Goal: Task Accomplishment & Management: Manage account settings

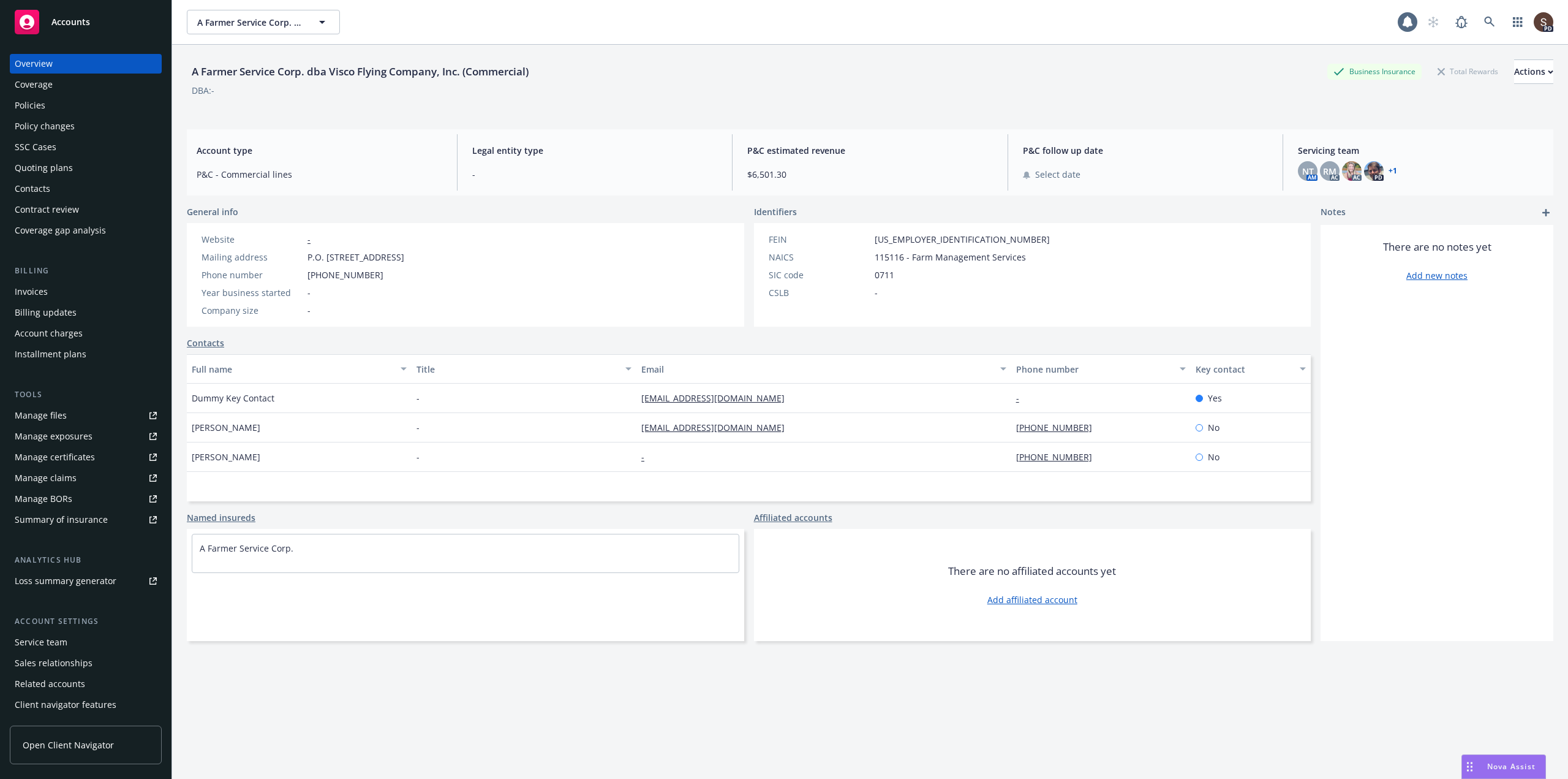
click at [35, 417] on div "Manage files" at bounding box center [40, 416] width 52 height 19
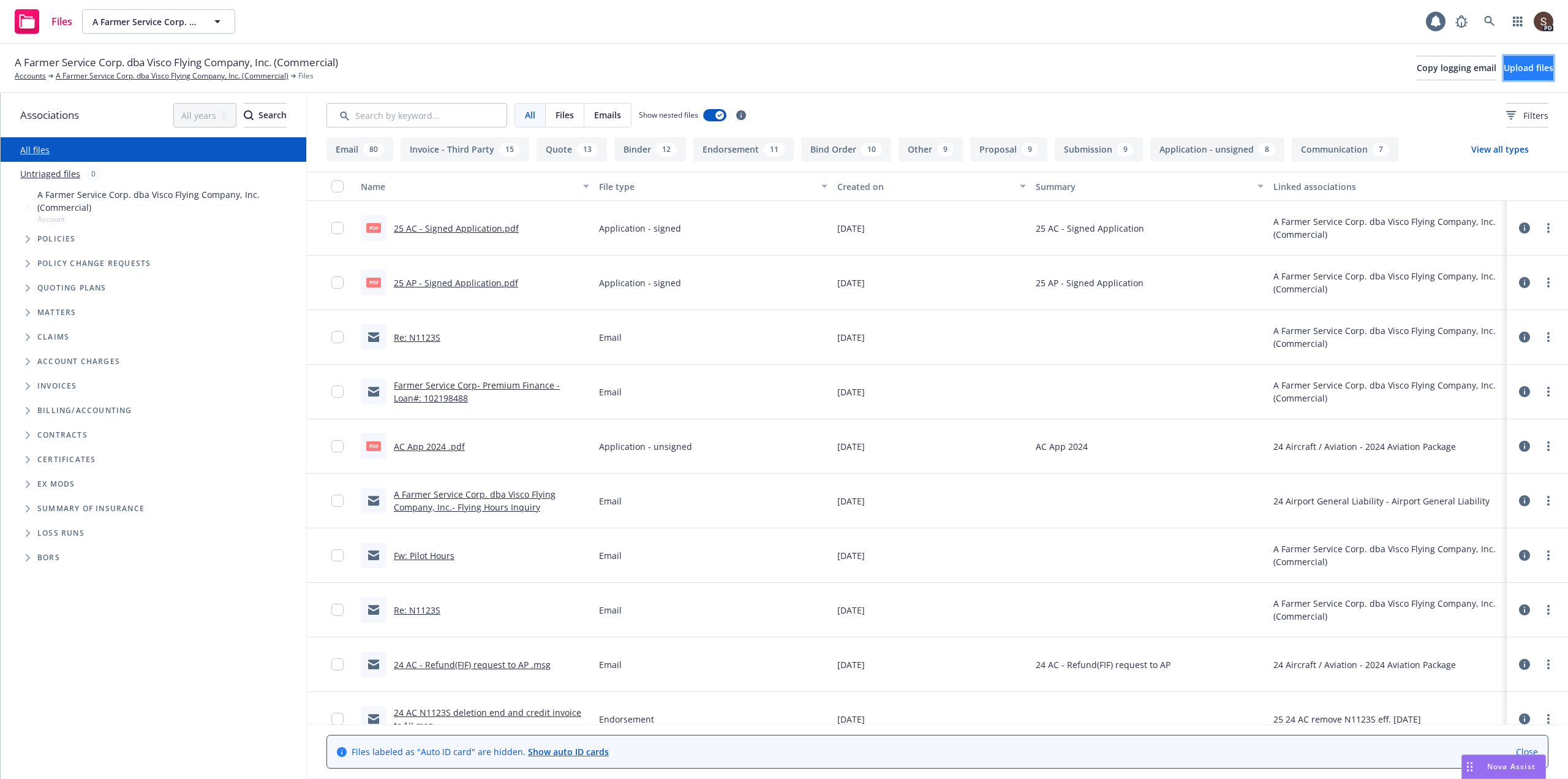
click at [1504, 64] on span "Upload files" at bounding box center [1529, 68] width 50 height 11
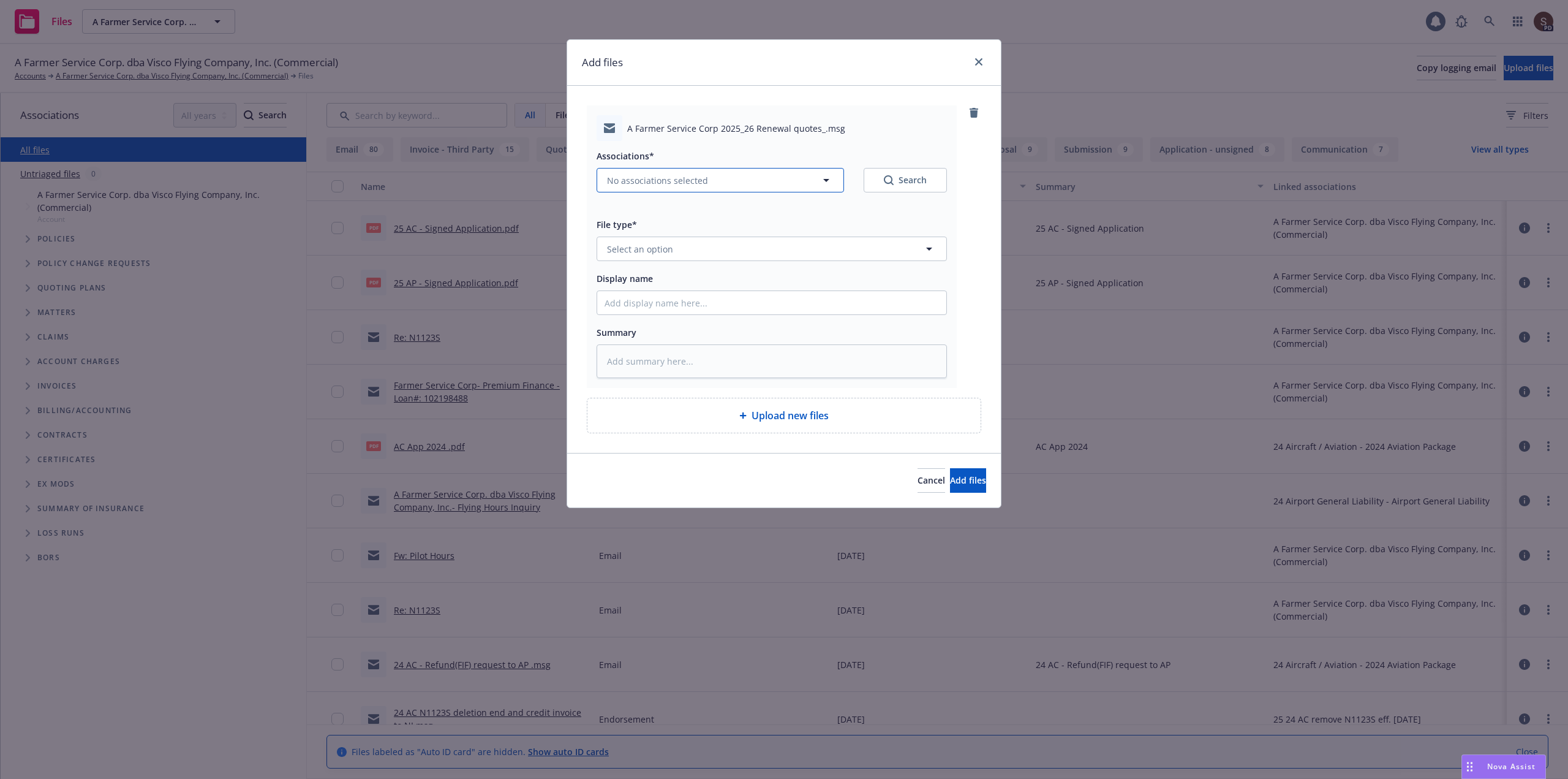
click at [826, 180] on icon "button" at bounding box center [826, 180] width 6 height 3
type textarea "x"
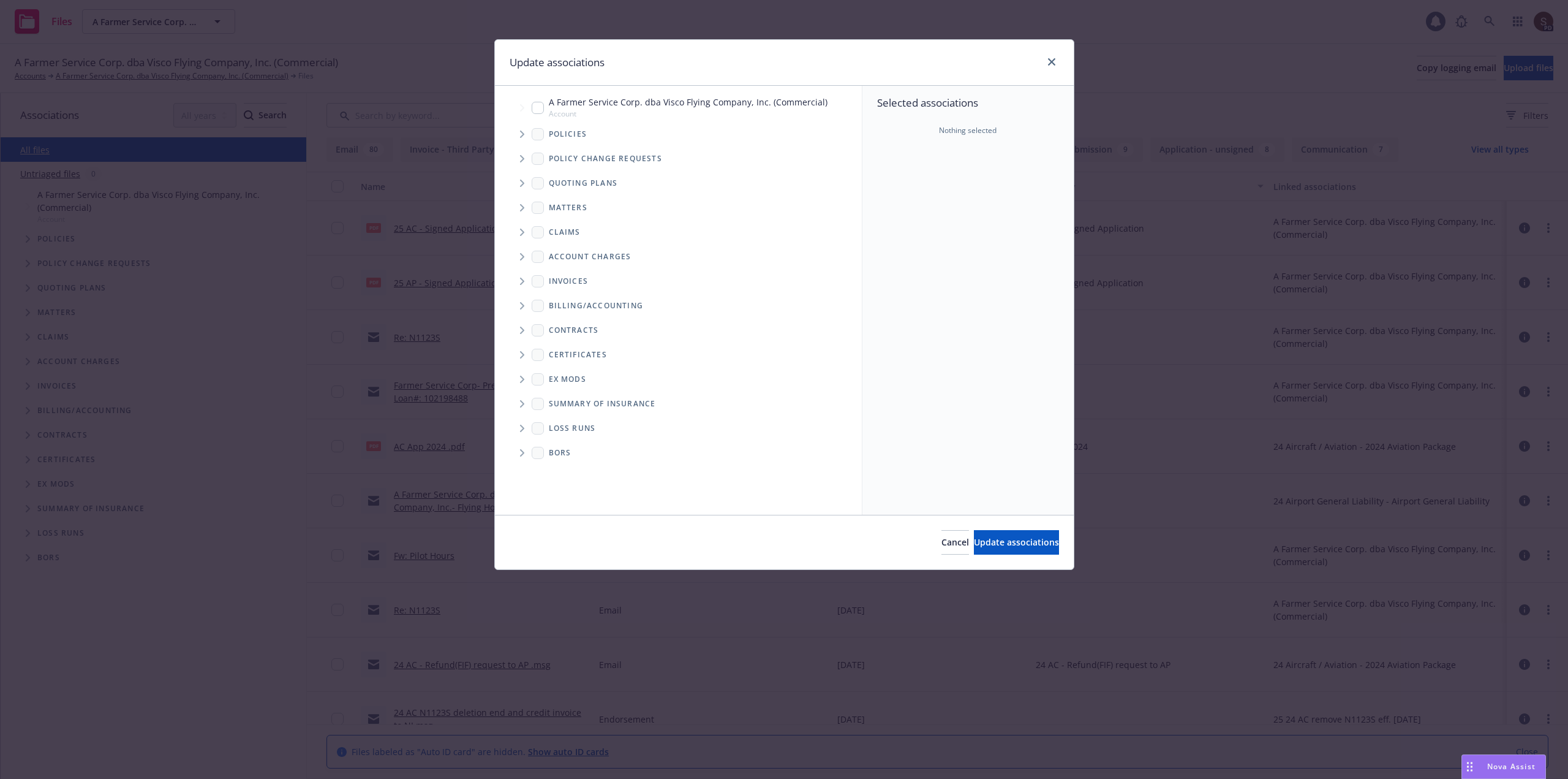
click at [534, 104] on input "Tree Example" at bounding box center [537, 107] width 12 height 12
checkbox input "true"
click at [1014, 537] on span "Update associations" at bounding box center [1017, 542] width 85 height 11
type textarea "x"
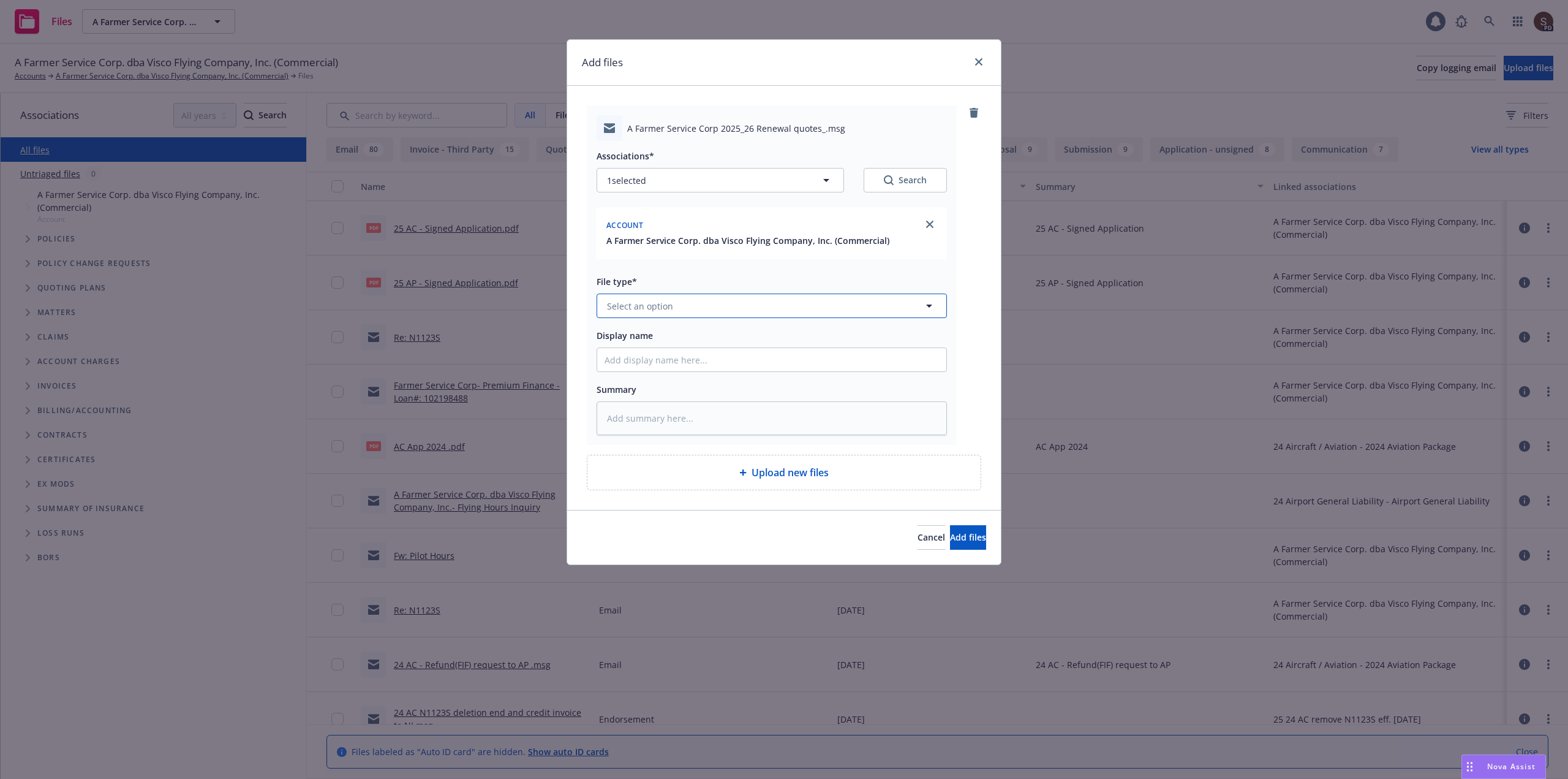
click at [704, 303] on button "Select an option" at bounding box center [772, 305] width 350 height 24
type input "email"
click at [619, 342] on span "Email" at bounding box center [621, 340] width 23 height 13
click at [613, 358] on input "Display name" at bounding box center [772, 359] width 350 height 23
type textarea "x"
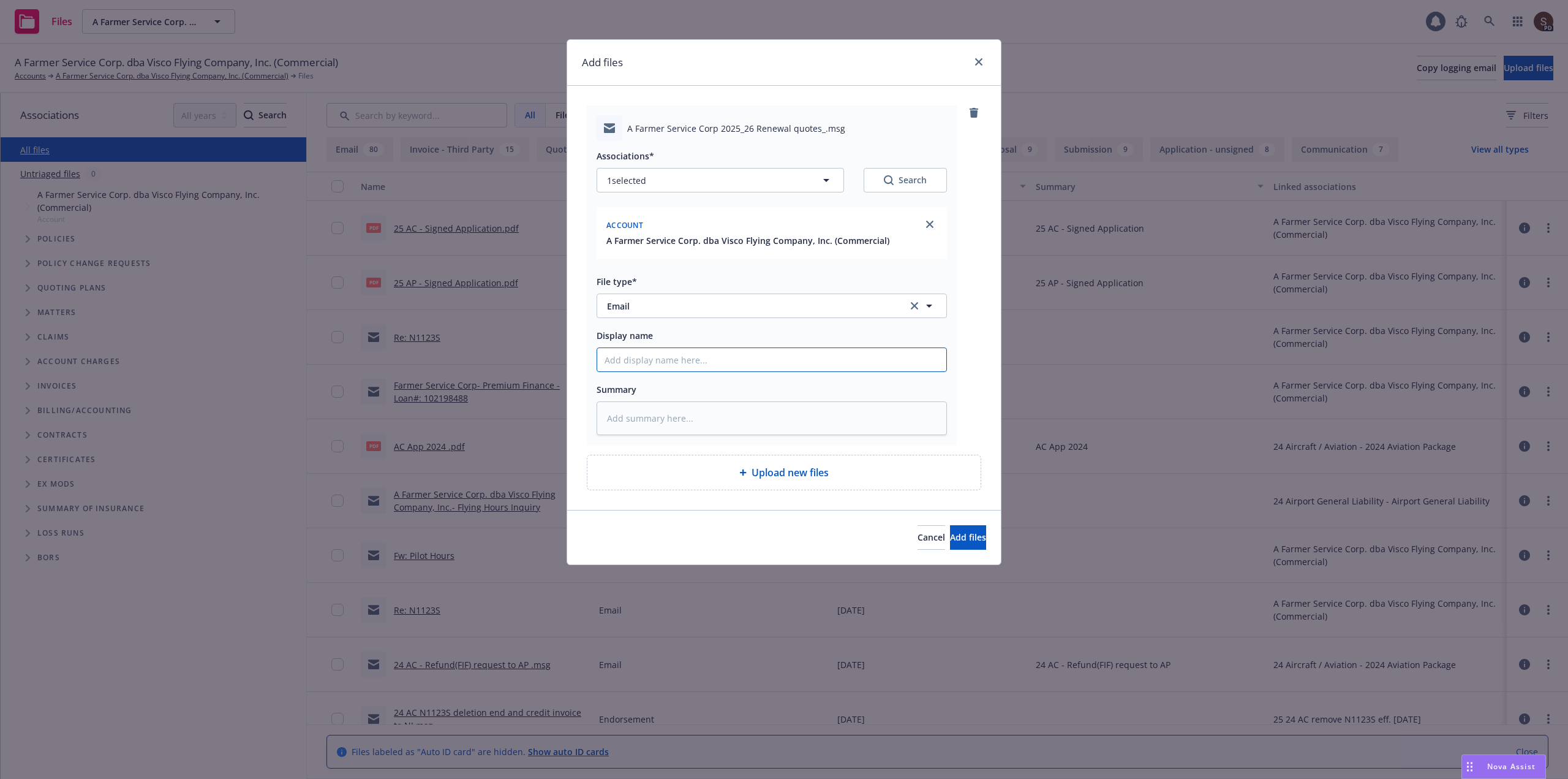
type input "2"
type textarea "x"
type input "20"
type textarea "x"
type input "202"
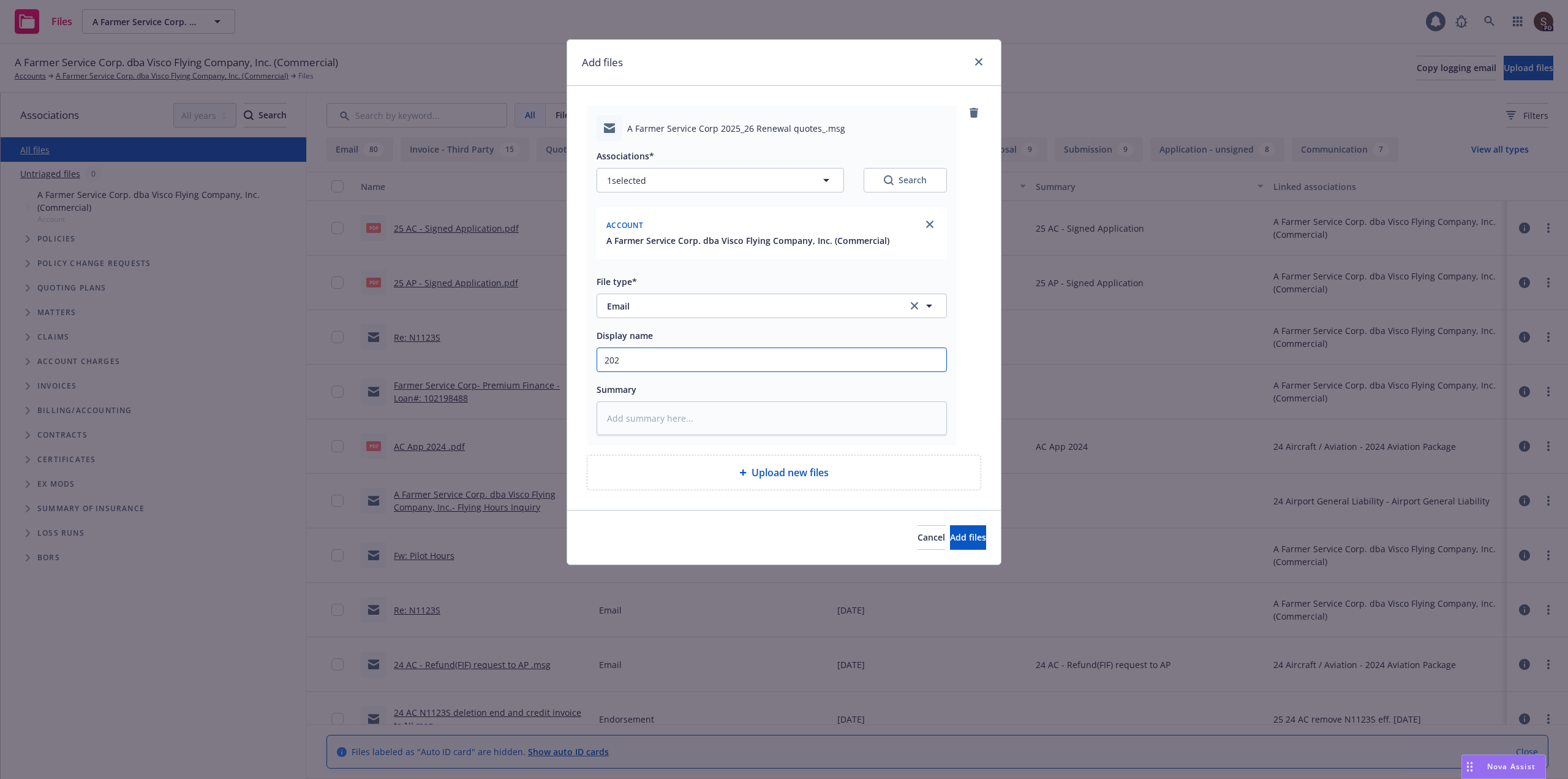
type textarea "x"
type input "2025"
type textarea "x"
type input "2025"
type textarea "x"
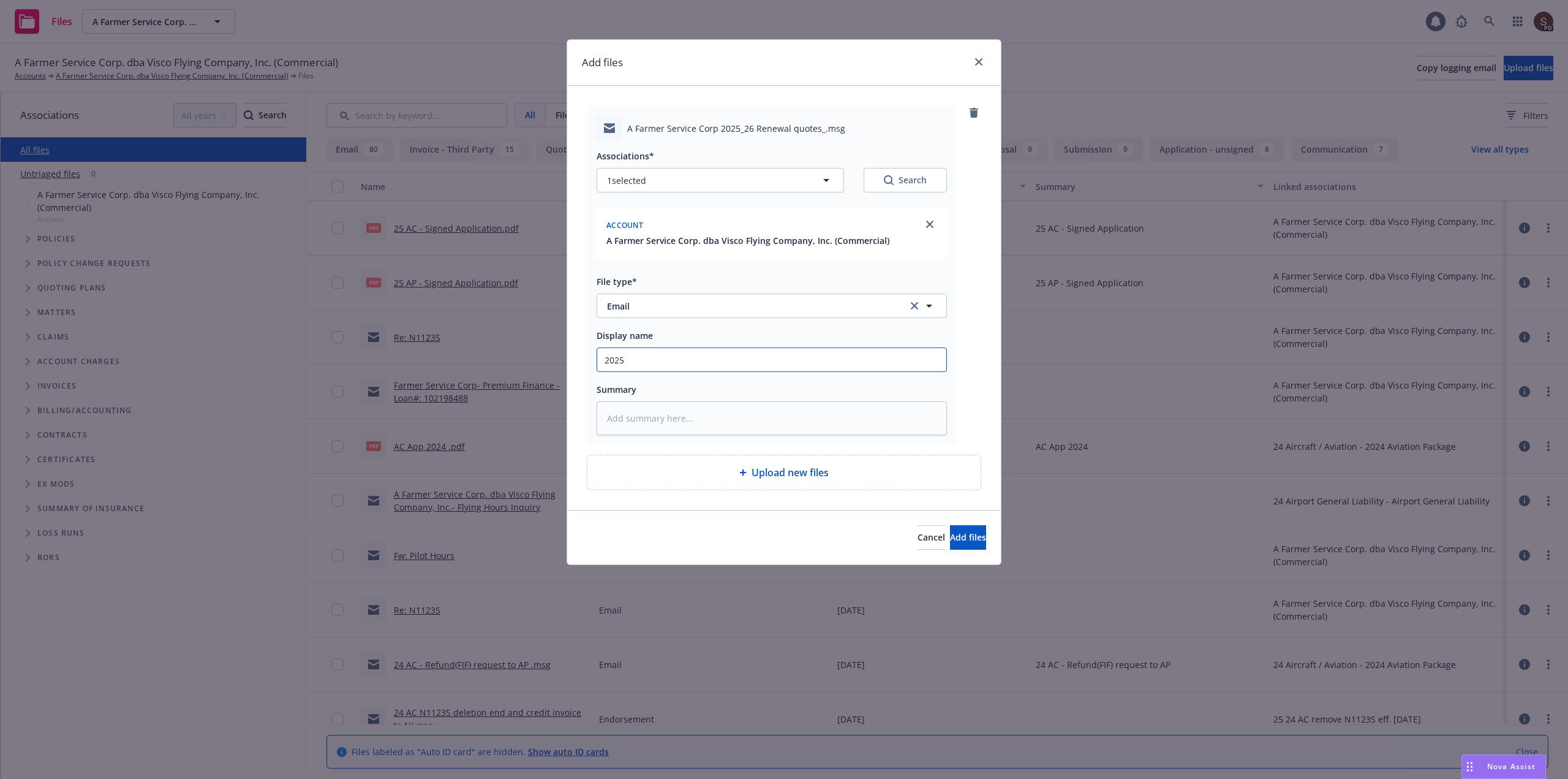
type input "2025 A"
type textarea "x"
type input "2025 Ag"
type textarea "x"
type input "2025 Ag"
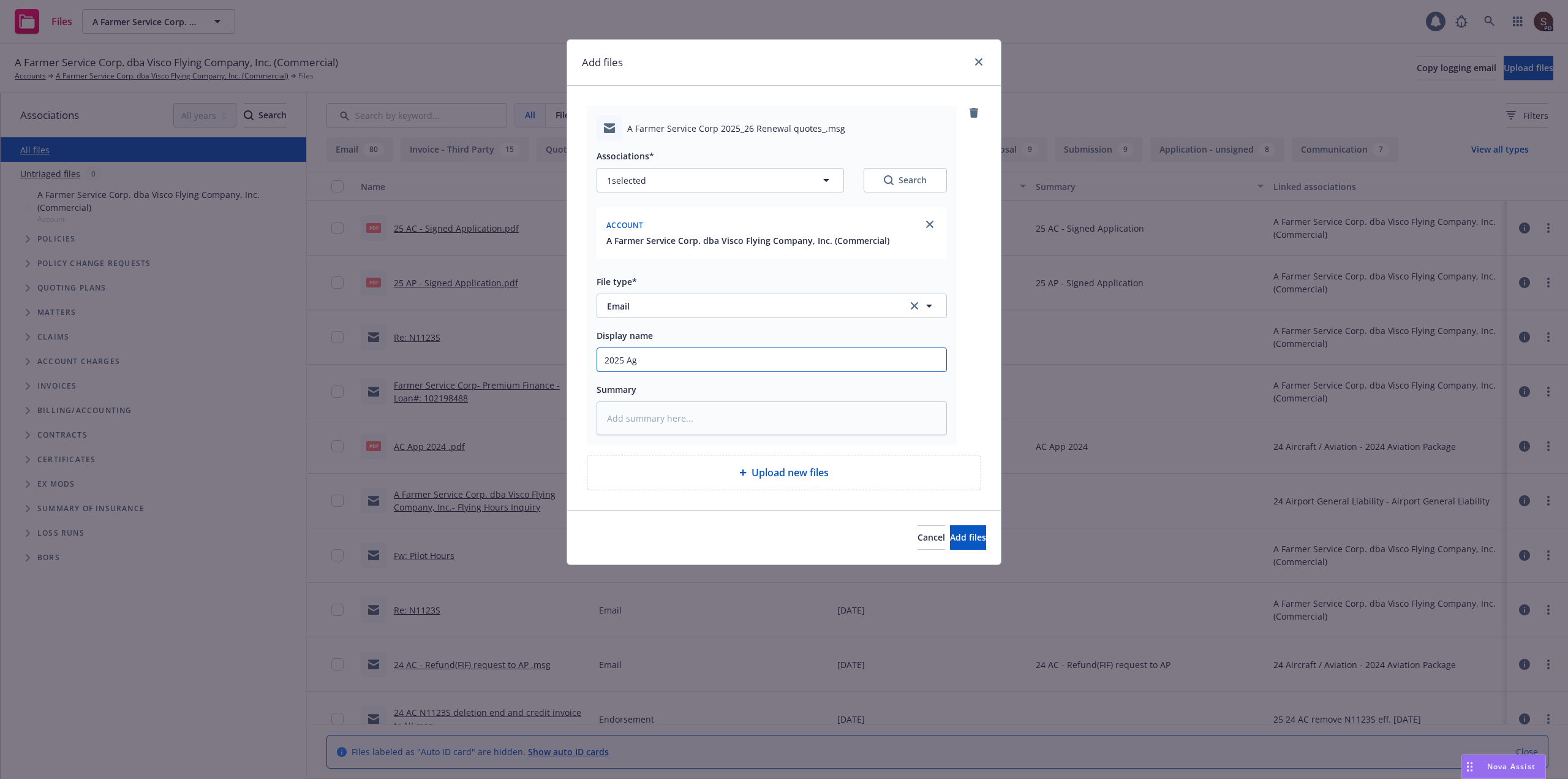
type textarea "x"
type input "2025 Ag A"
type textarea "x"
type input "2025 Ag AIr"
type textarea "x"
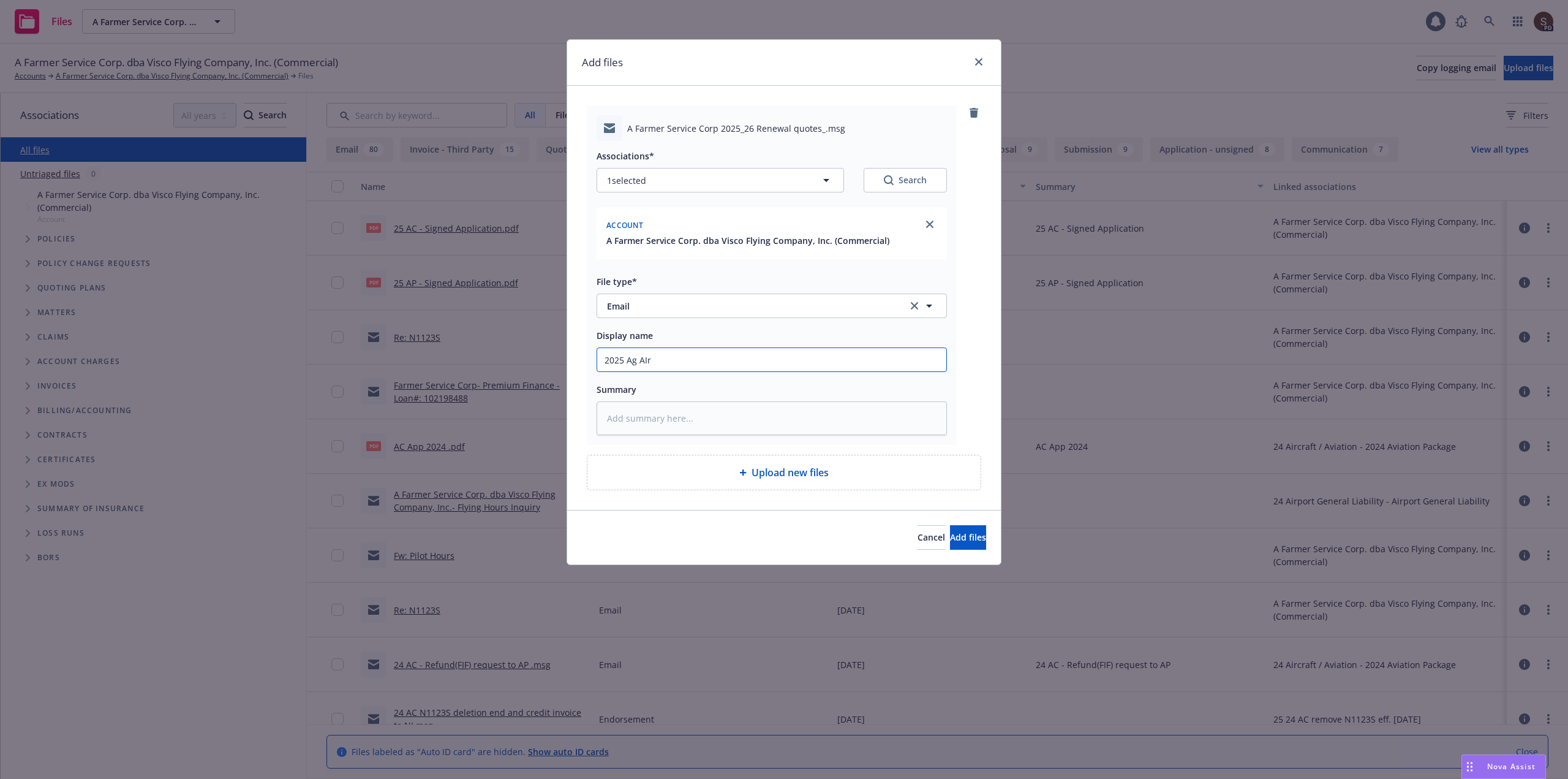
type input "2025 Ag AIrc"
type textarea "x"
type input "2025 Ag AIrcr"
type textarea "x"
type input "2025 Ag AIrcra"
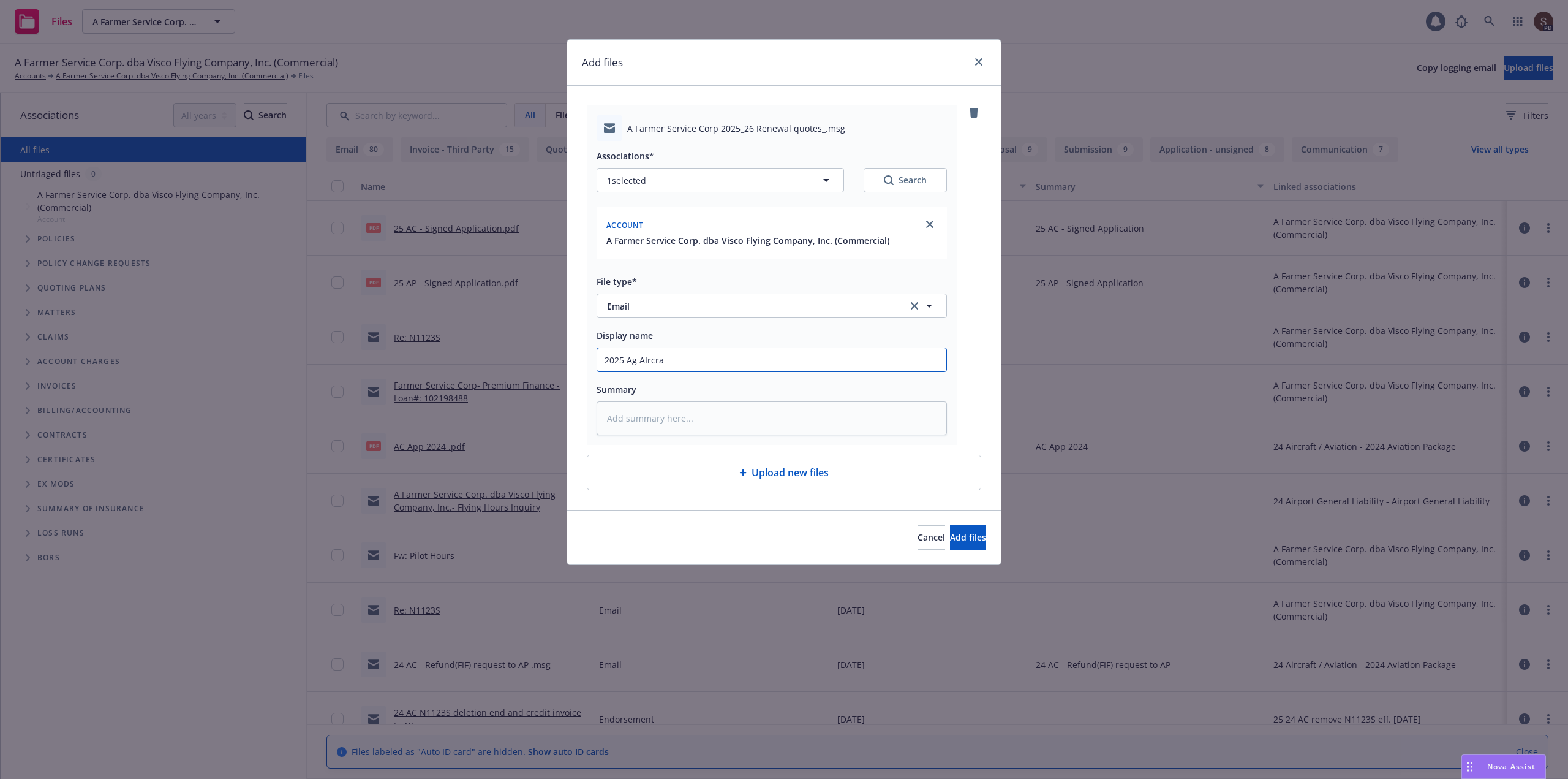
type textarea "x"
type input "2025 Ag AIrcraf"
type textarea "x"
type input "2025 Ag AIrcraft"
type textarea "x"
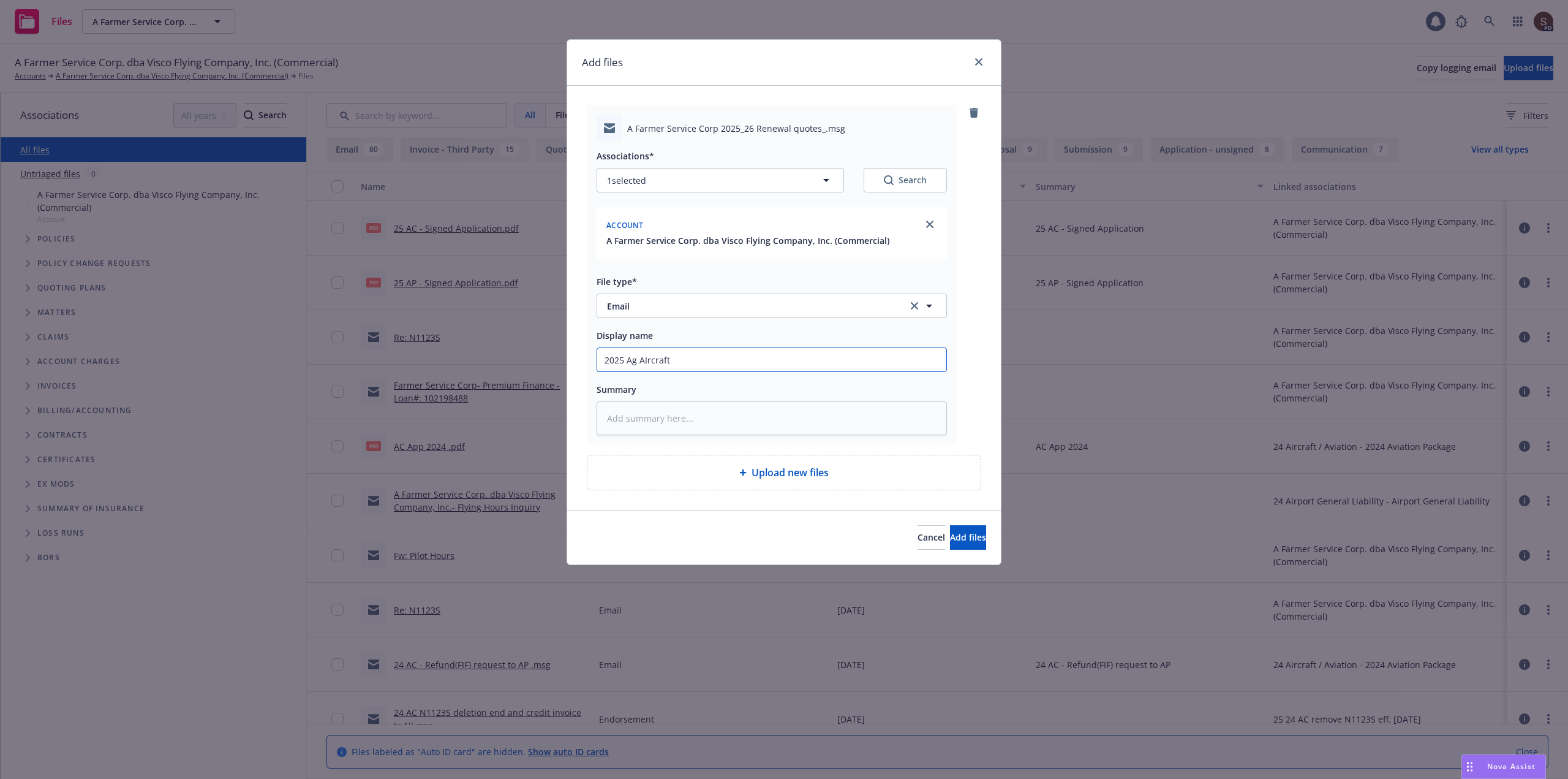
type input "2025 Ag AIrcraft"
type textarea "x"
type input "2025 Ag AIrcraft &"
type textarea "x"
type input "2025 Ag AIrcraft &"
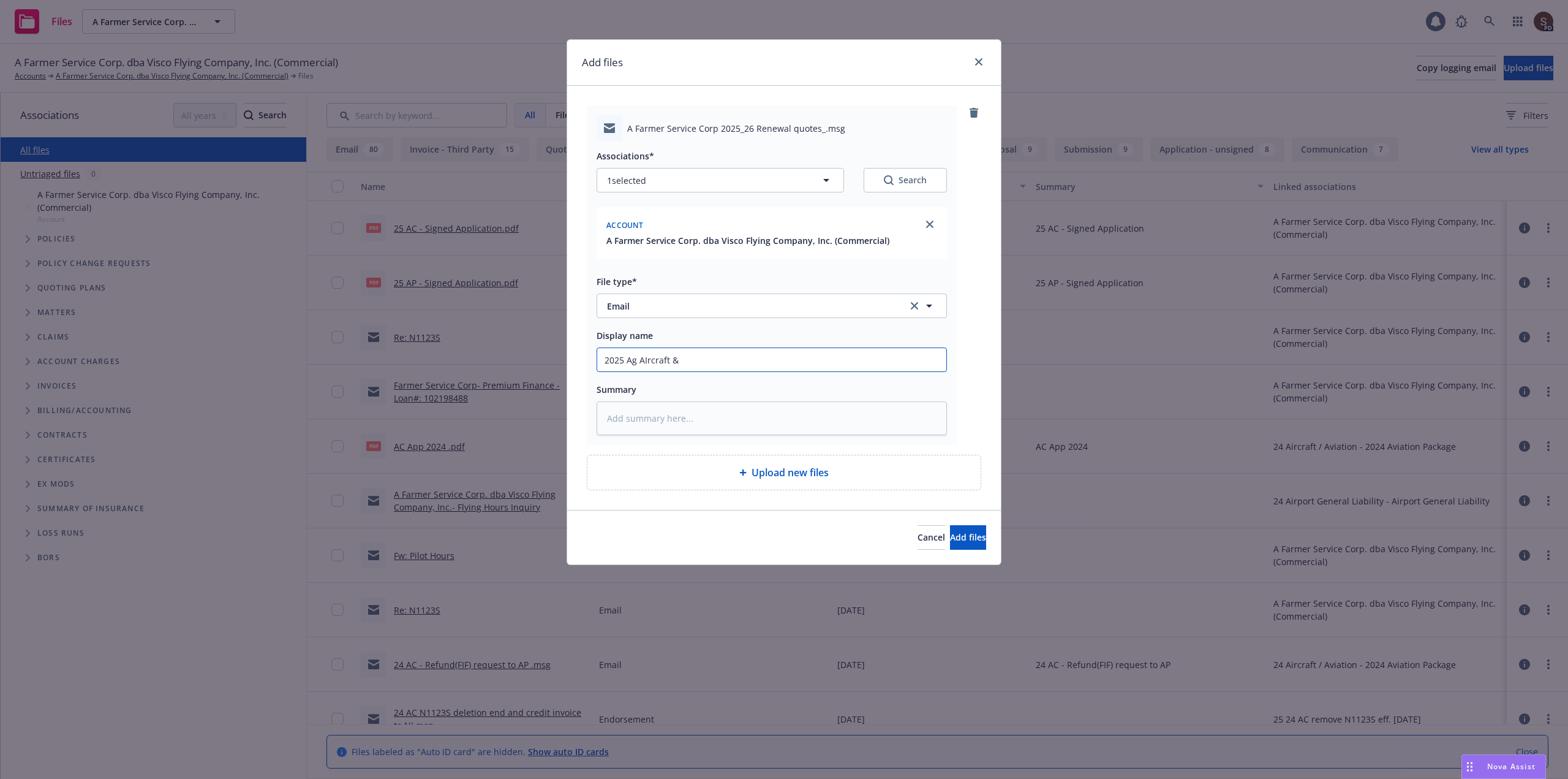
type textarea "x"
type input "2025 Ag AIrcraft & A"
type textarea "x"
type input "2025 Ag AIrcraft & Ai"
type textarea "x"
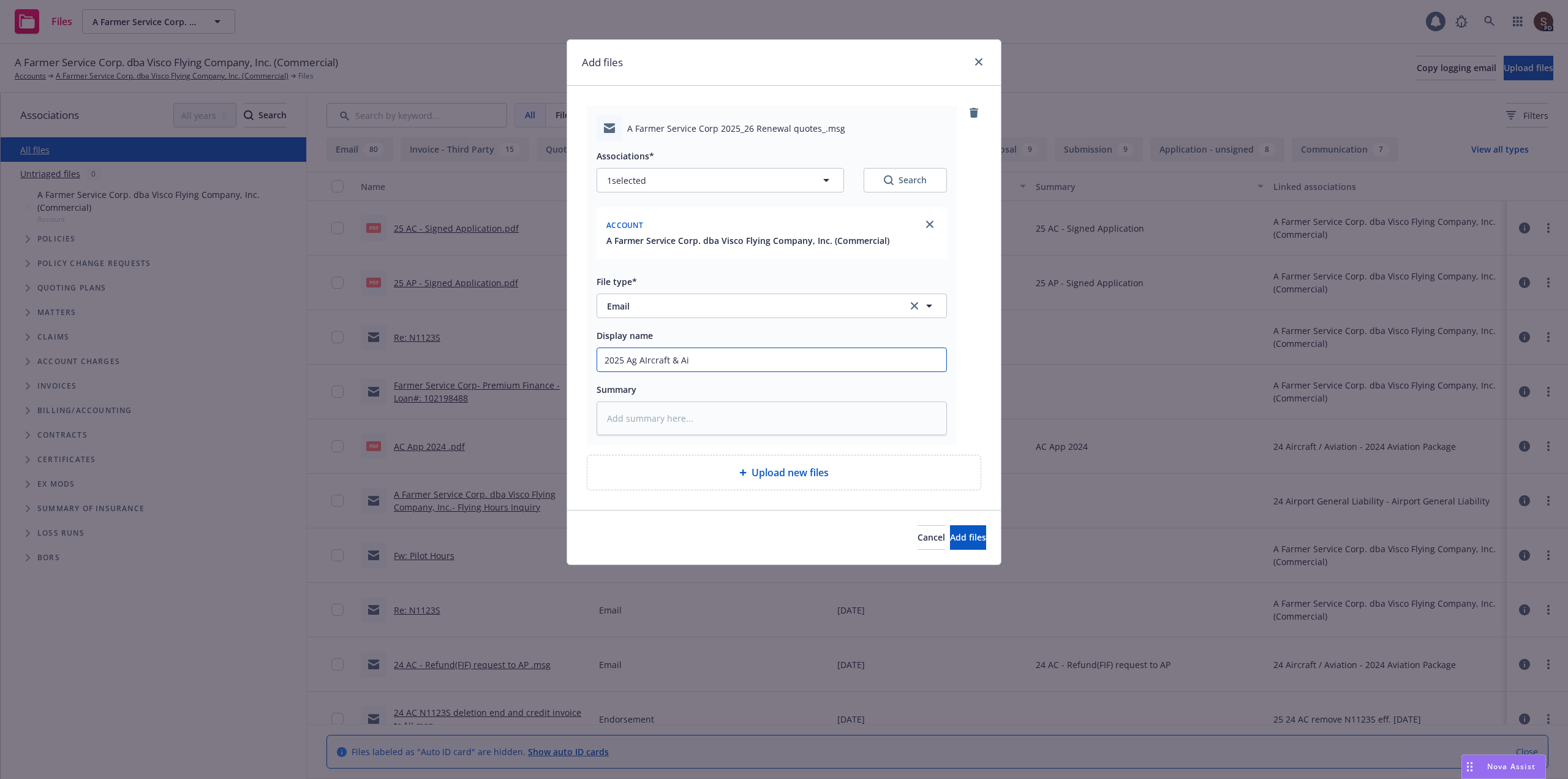
type input "2025 Ag AIrcraft & Air"
type textarea "x"
type input "2025 Ag AIrcraft & Ai"
type textarea "x"
type input "2025 Ag AIrcraft & Aii"
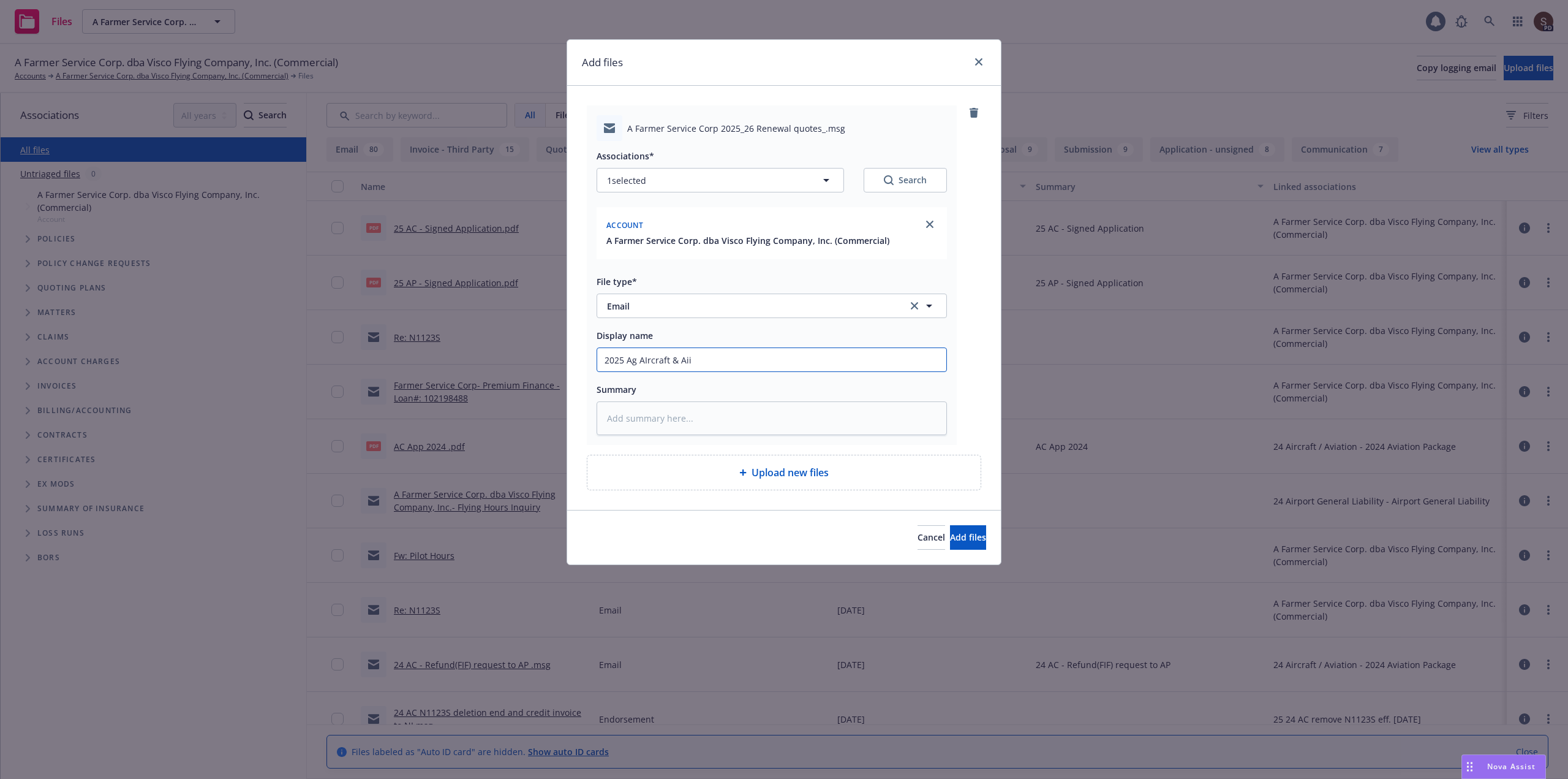
type textarea "x"
type input "2025 Ag AIrcraft & Aiir"
type textarea "x"
type input "2025 Ag AIrcraft & Aii"
type textarea "x"
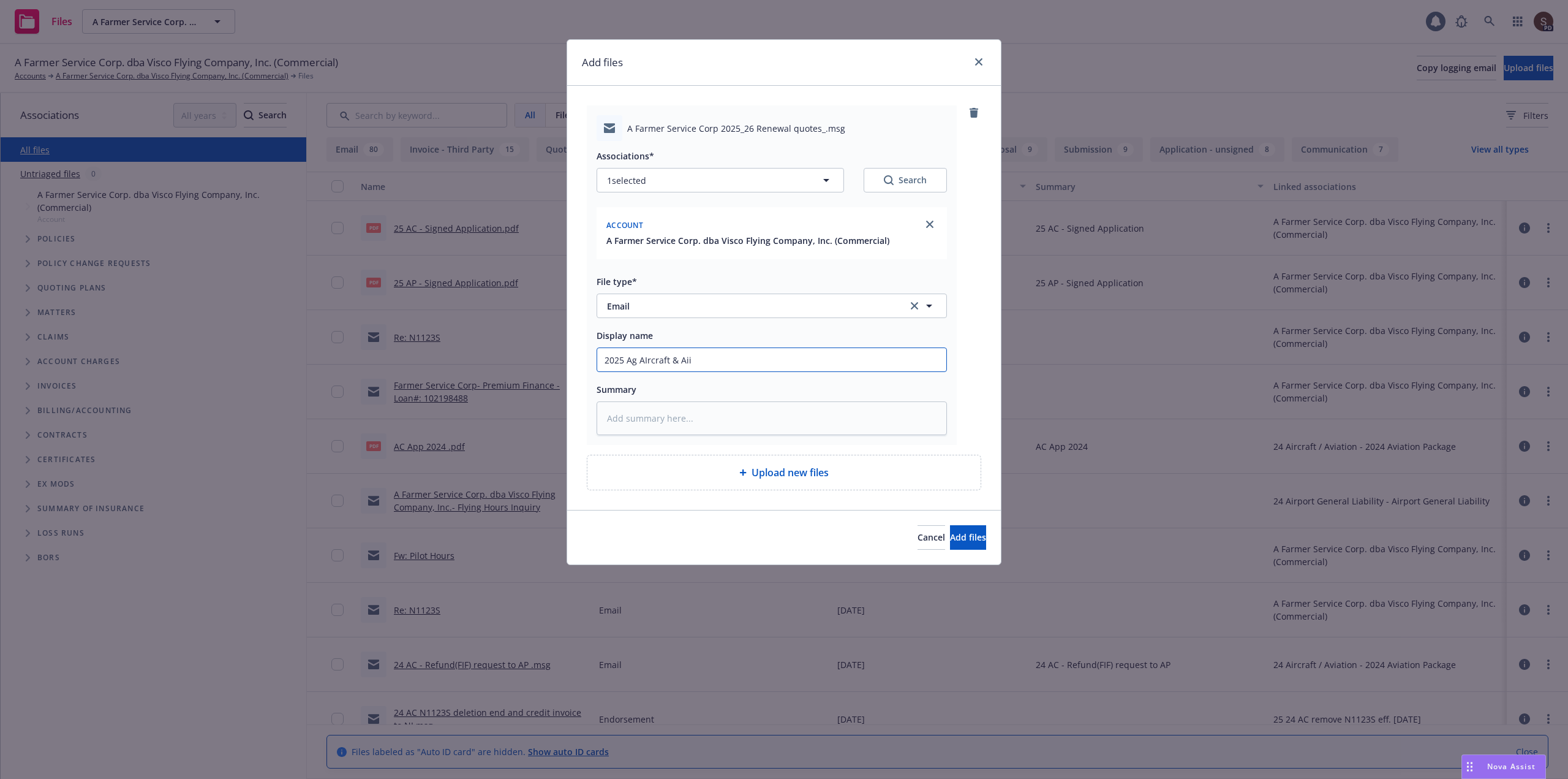
type input "2025 Ag AIrcraft & Ai"
type textarea "x"
type input "2025 Ag AIrcraft & Air"
type textarea "x"
type input "2025 Ag AIrcraft & Airp"
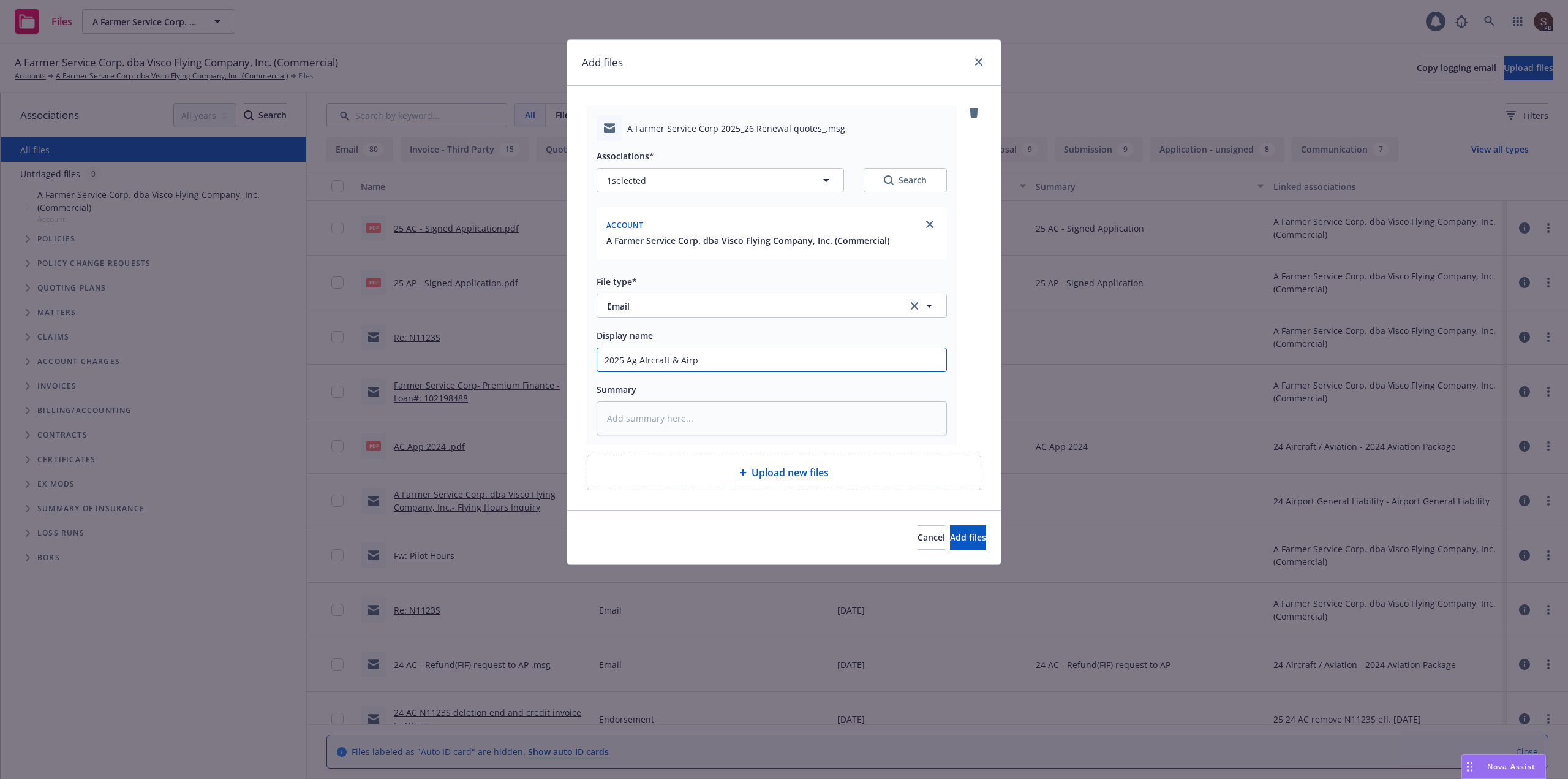
type textarea "x"
type input "2025 Ag AIrcraft & Airpo"
type textarea "x"
type input "2025 Ag AIrcraft & Airpor"
type textarea "x"
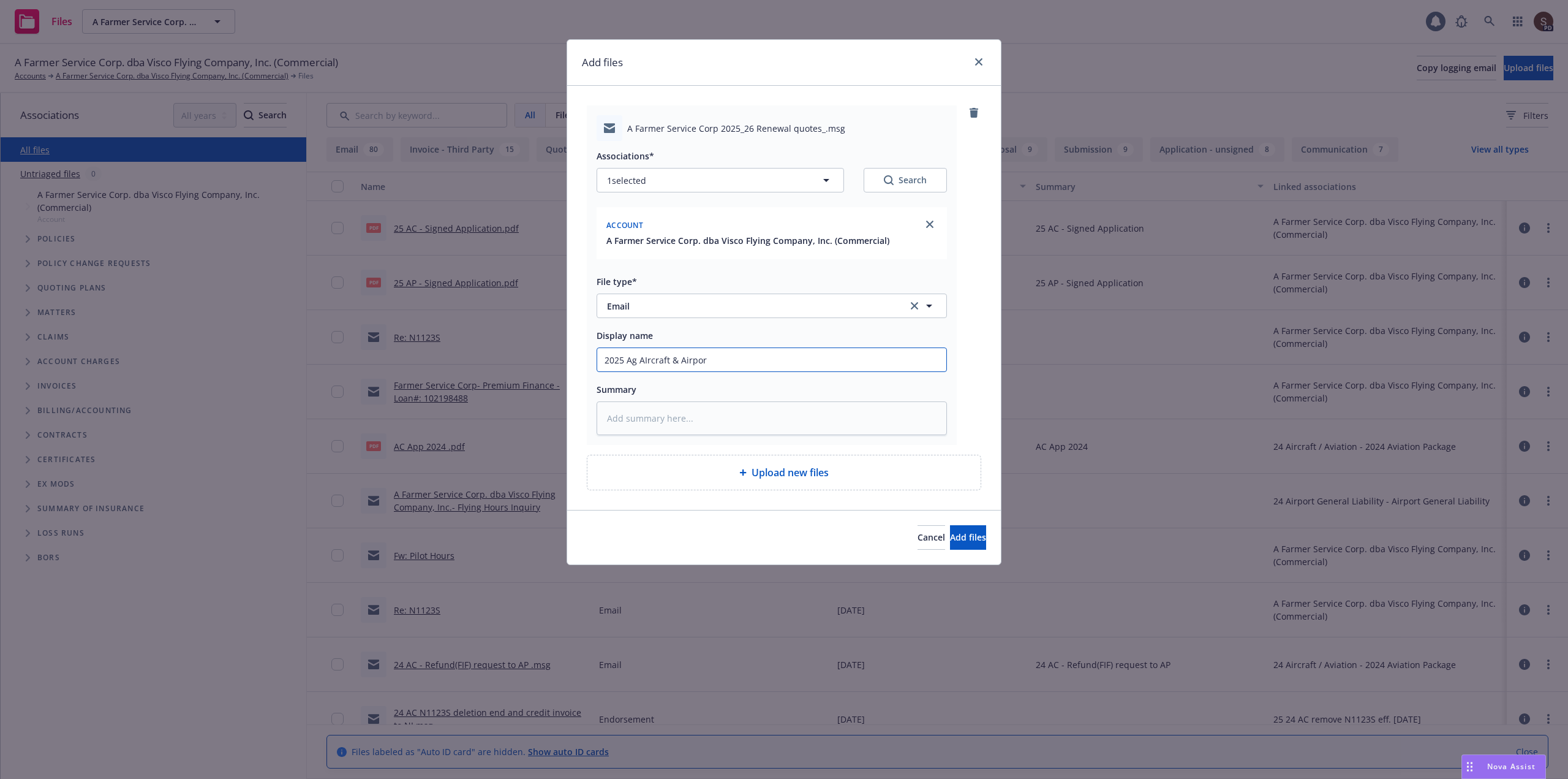
type input "2025 Ag AIrcraft & Airport"
type textarea "x"
type input "2025 Ag AIrcraft & Airport"
type textarea "x"
type input "2025 Ag AIrcraft & Airport G"
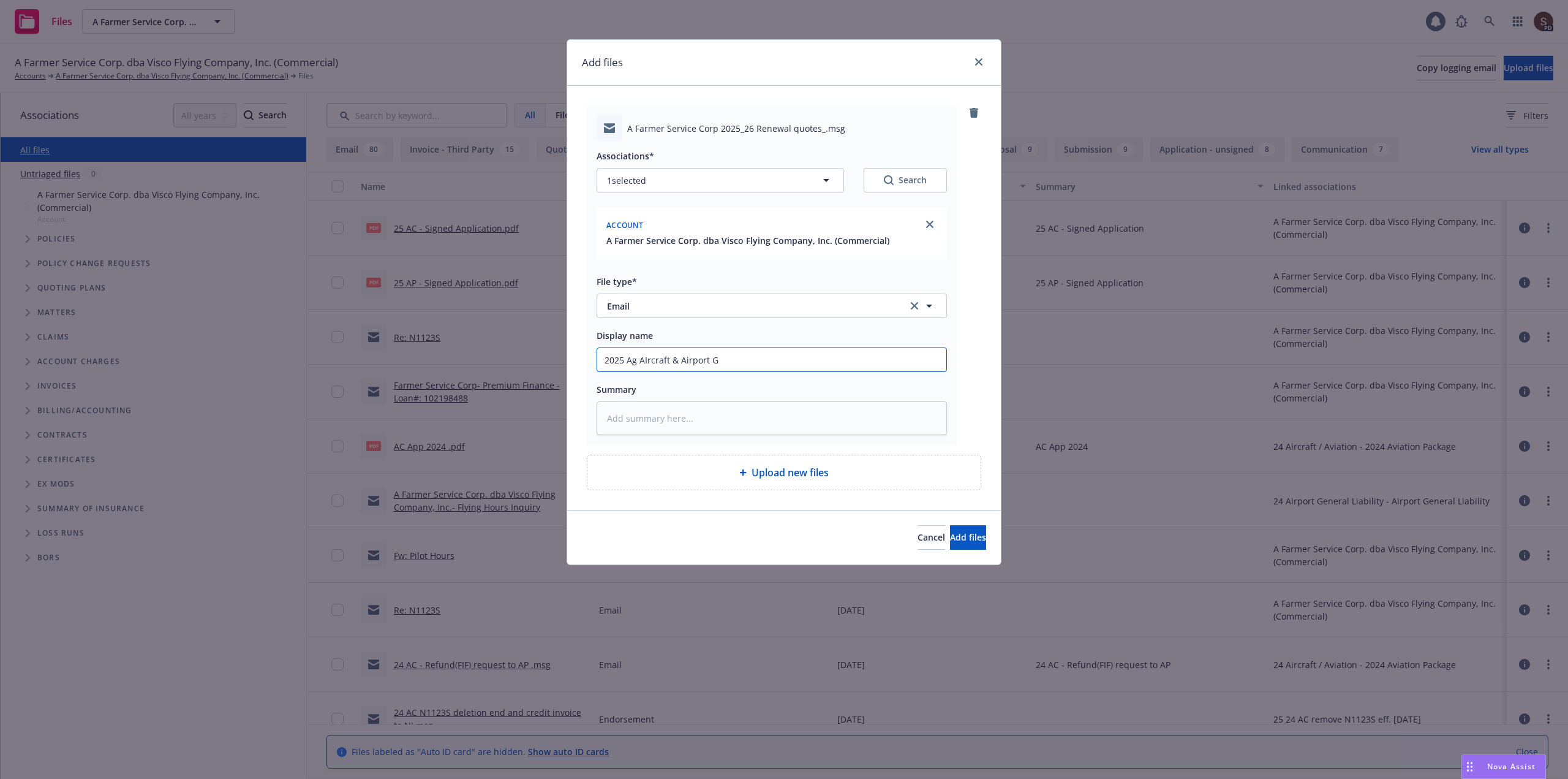
type textarea "x"
type input "2025 Ag AIrcraft & Airport GL"
type textarea "x"
type input "2025 Ag AIrcraft & Airport GL"
type textarea "x"
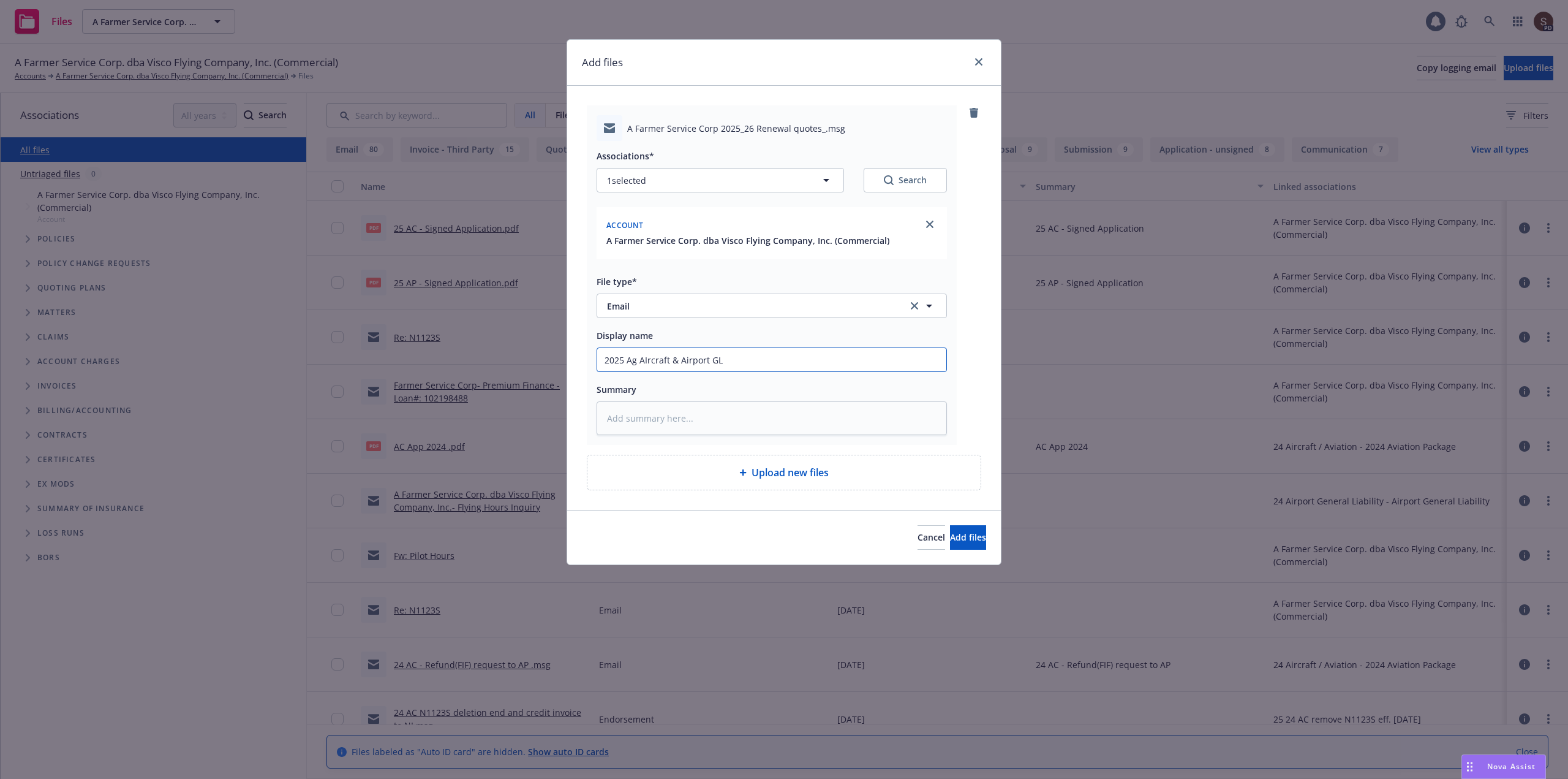
type input "2025 Ag AIrcraft & Airport GL -"
type textarea "x"
type input "2025 Ag AIrcraft & Airport GL -"
type textarea "x"
type input "2025 Ag AIrcraft & Airport GL - r"
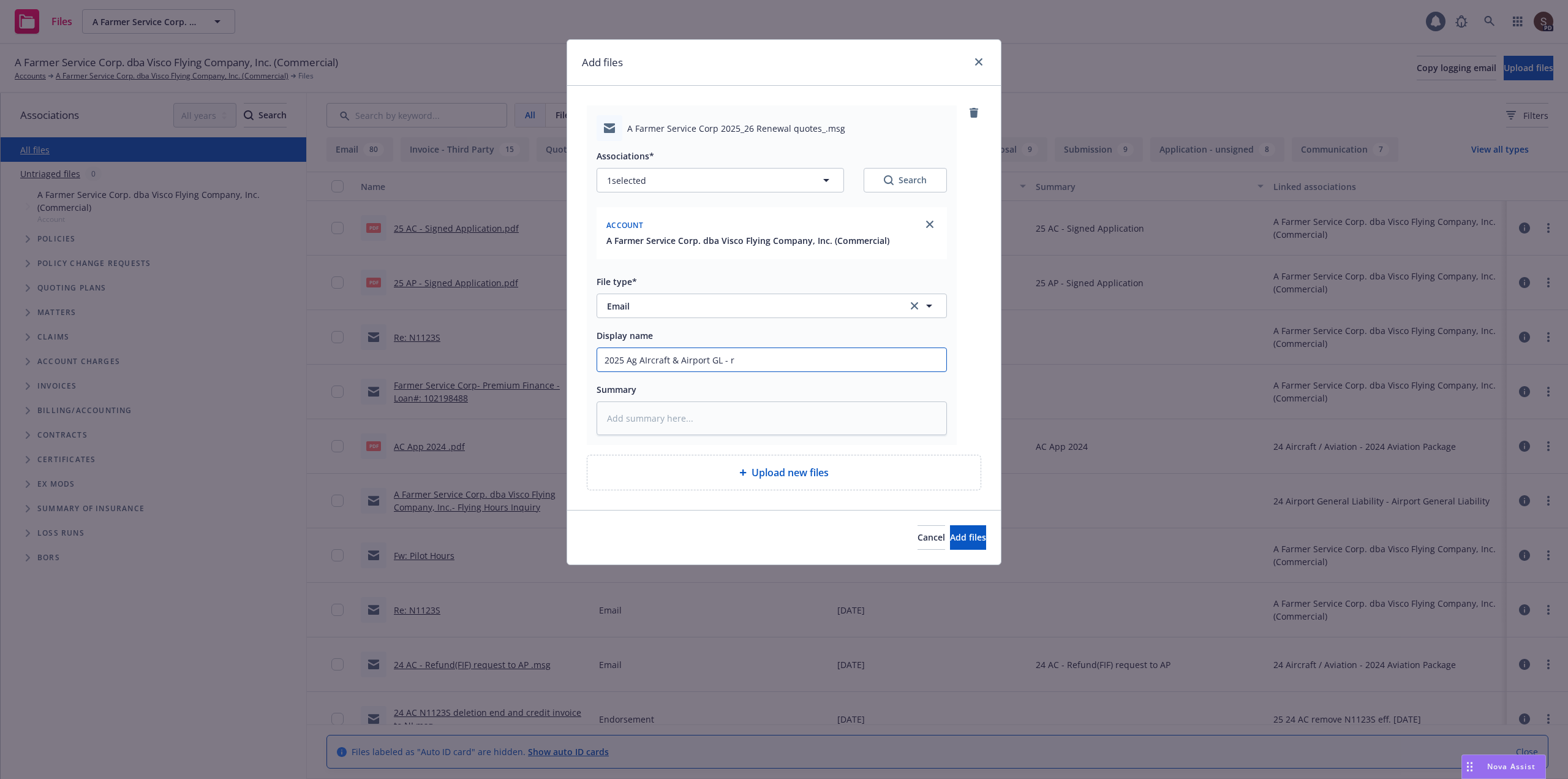
type textarea "x"
type input "2025 Ag AIrcraft & Airport GL - re"
type textarea "x"
type input "2025 Ag AIrcraft & Airport GL - ren"
type textarea "x"
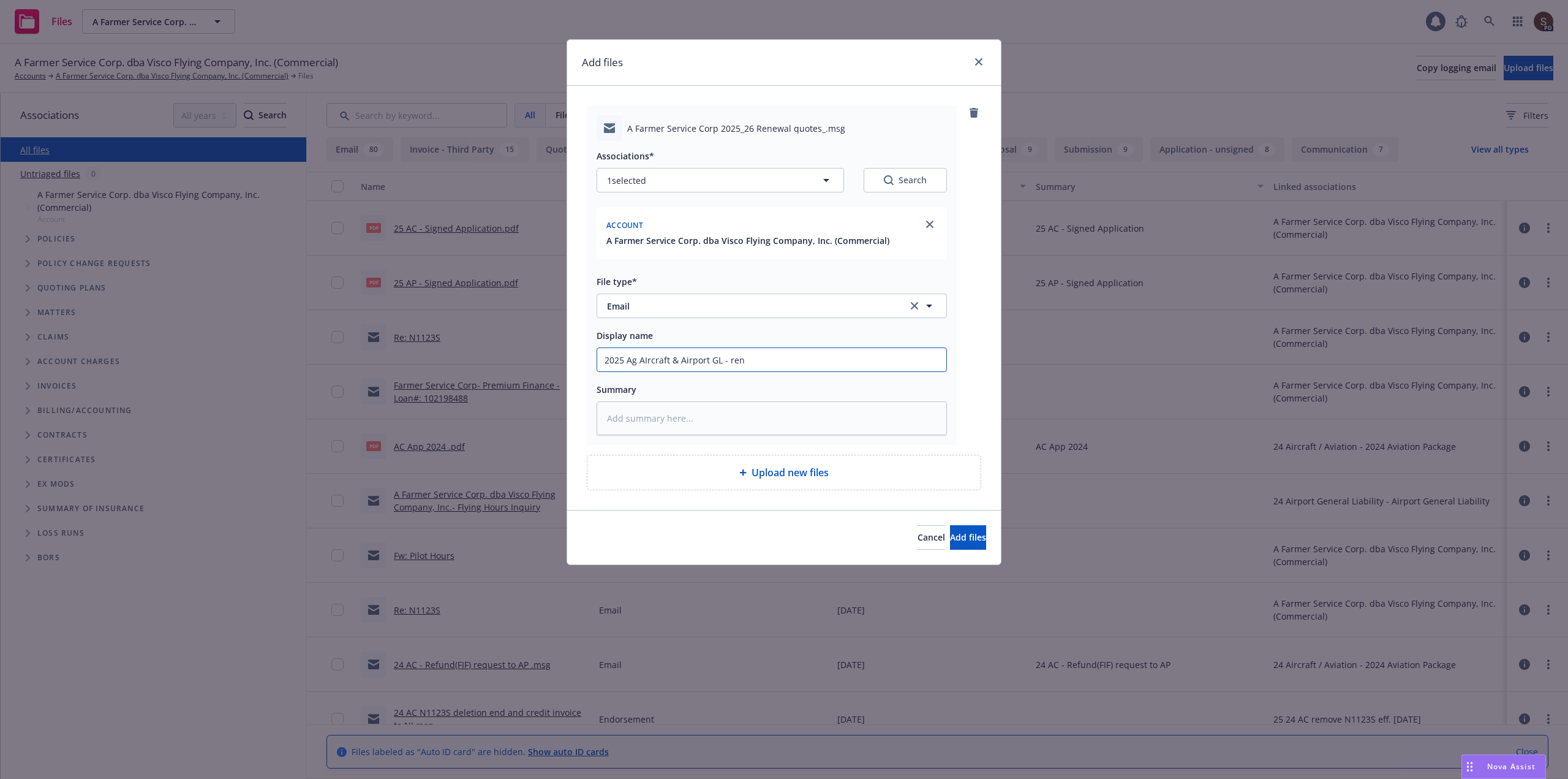
type input "2025 Ag AIrcraft & Airport [PERSON_NAME]"
type textarea "x"
type input "2025 Ag AIrcraft & Airport GL - renew"
type textarea "x"
type input "2025 Ag AIrcraft & Airport GL - renewa"
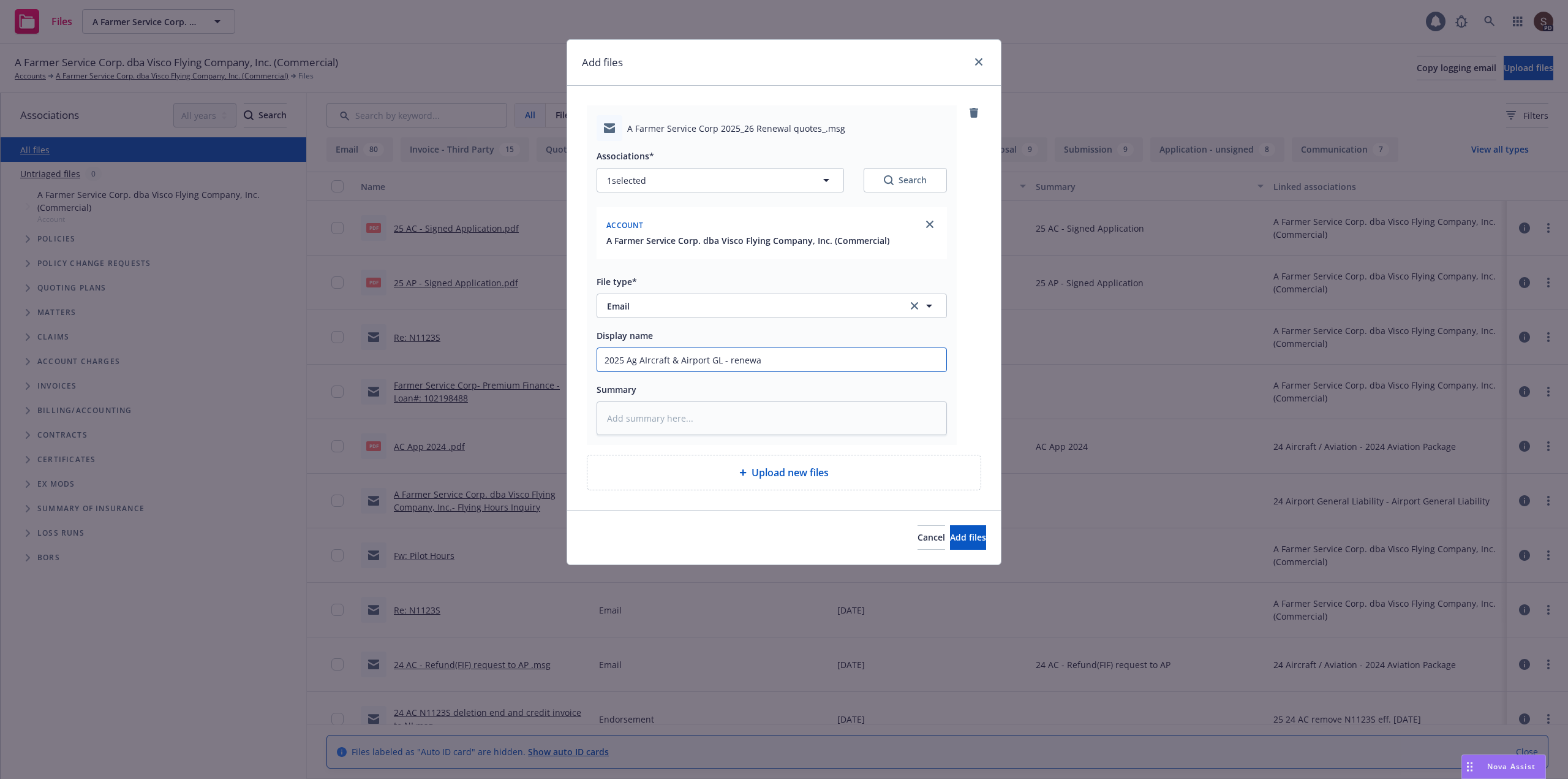
type textarea "x"
type input "2025 Ag AIrcraft & Airport GL - renewal"
type textarea "x"
type input "2025 Ag AIrcraft & Airport GL - renewal"
type textarea "x"
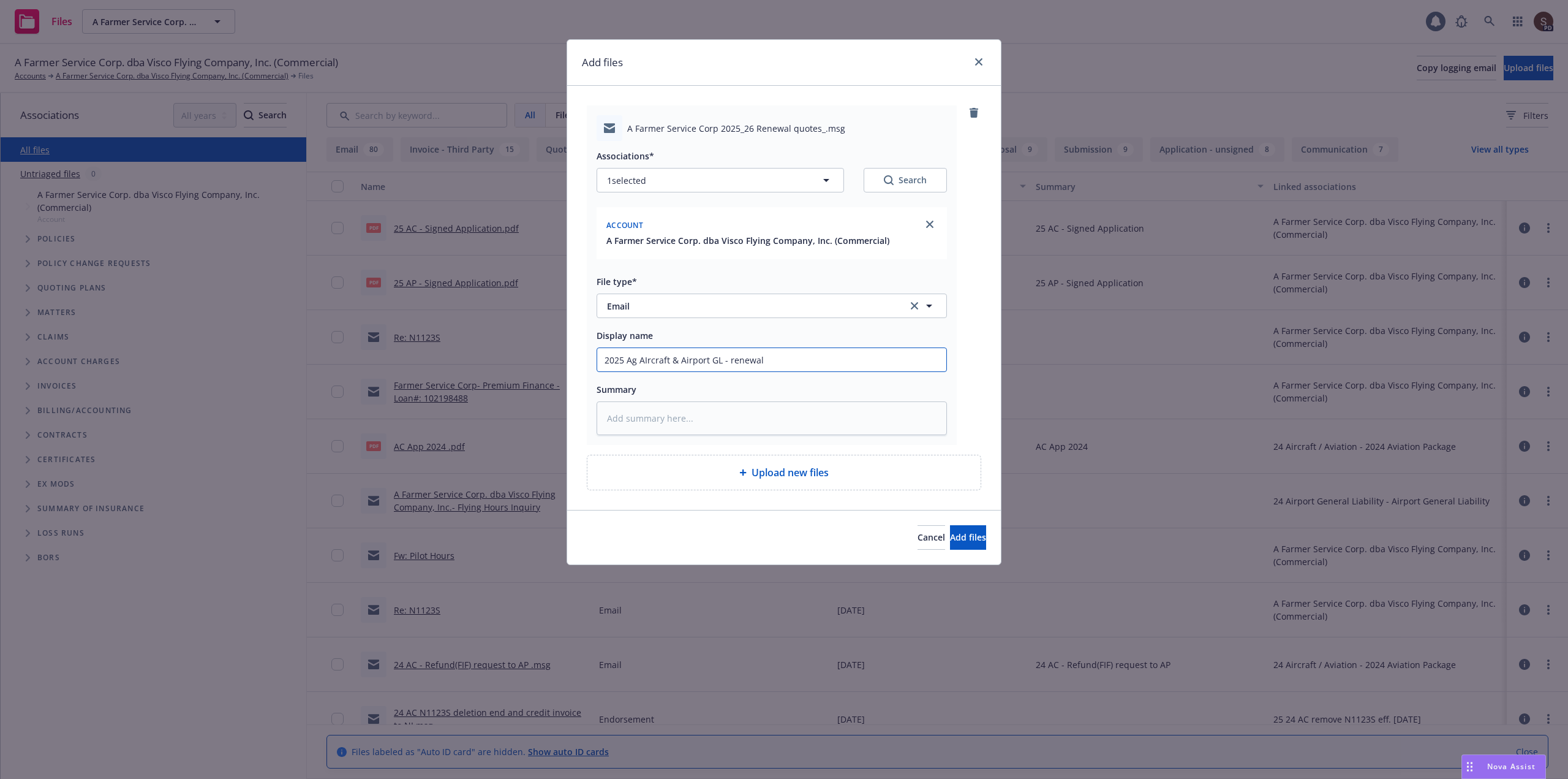
type input "2025 Ag AIrcraft & Airport GL - renewal q"
type textarea "x"
type input "2025 Ag AIrcraft & Airport GL - renewal qu"
type textarea "x"
type input "2025 Ag AIrcraft & Airport GL - renewal quo"
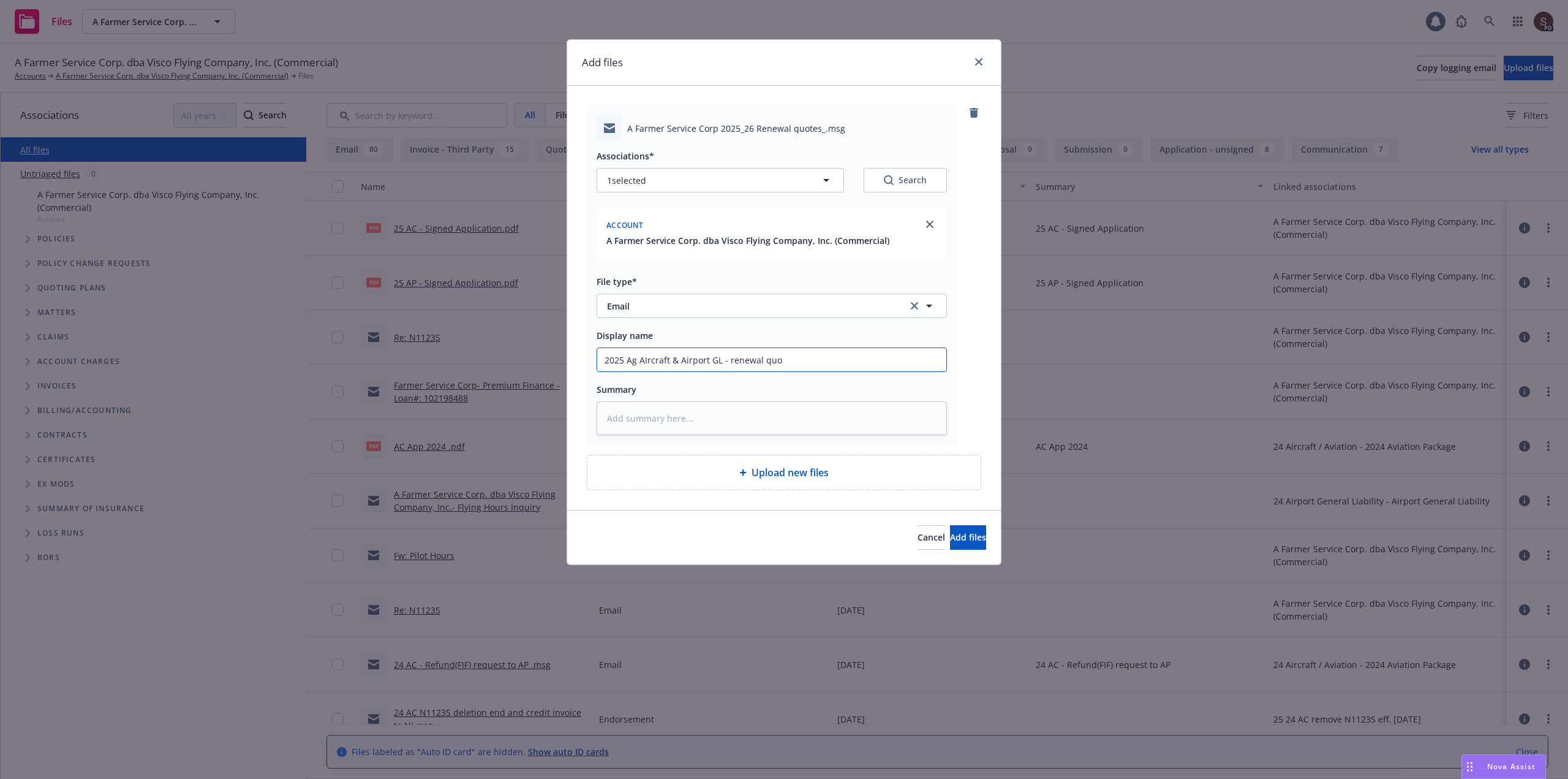
type textarea "x"
type input "2025 Ag AIrcraft & Airport GL - renewal quot"
type textarea "x"
type input "2025 Ag AIrcraft & Airport GL - renewal quote"
type textarea "x"
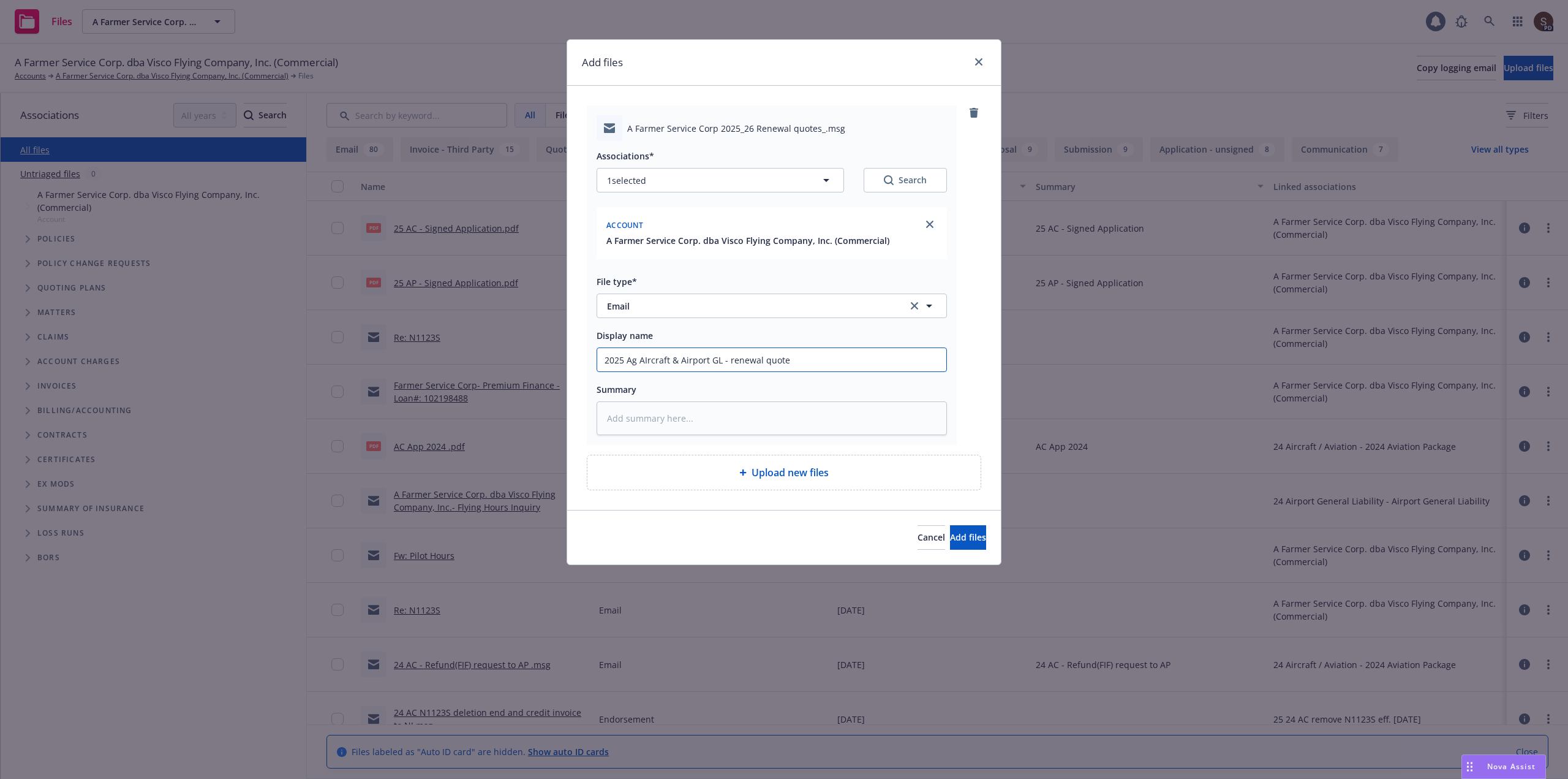
type input "2025 Ag AIrcraft & Airport GL - renewal quotes"
type textarea "x"
type input "2025 Ag AIrcraft & Airport GL - renewal quotes"
type textarea "x"
type input "2025 Ag AIrcraft & Airport GL - renewal quotes t"
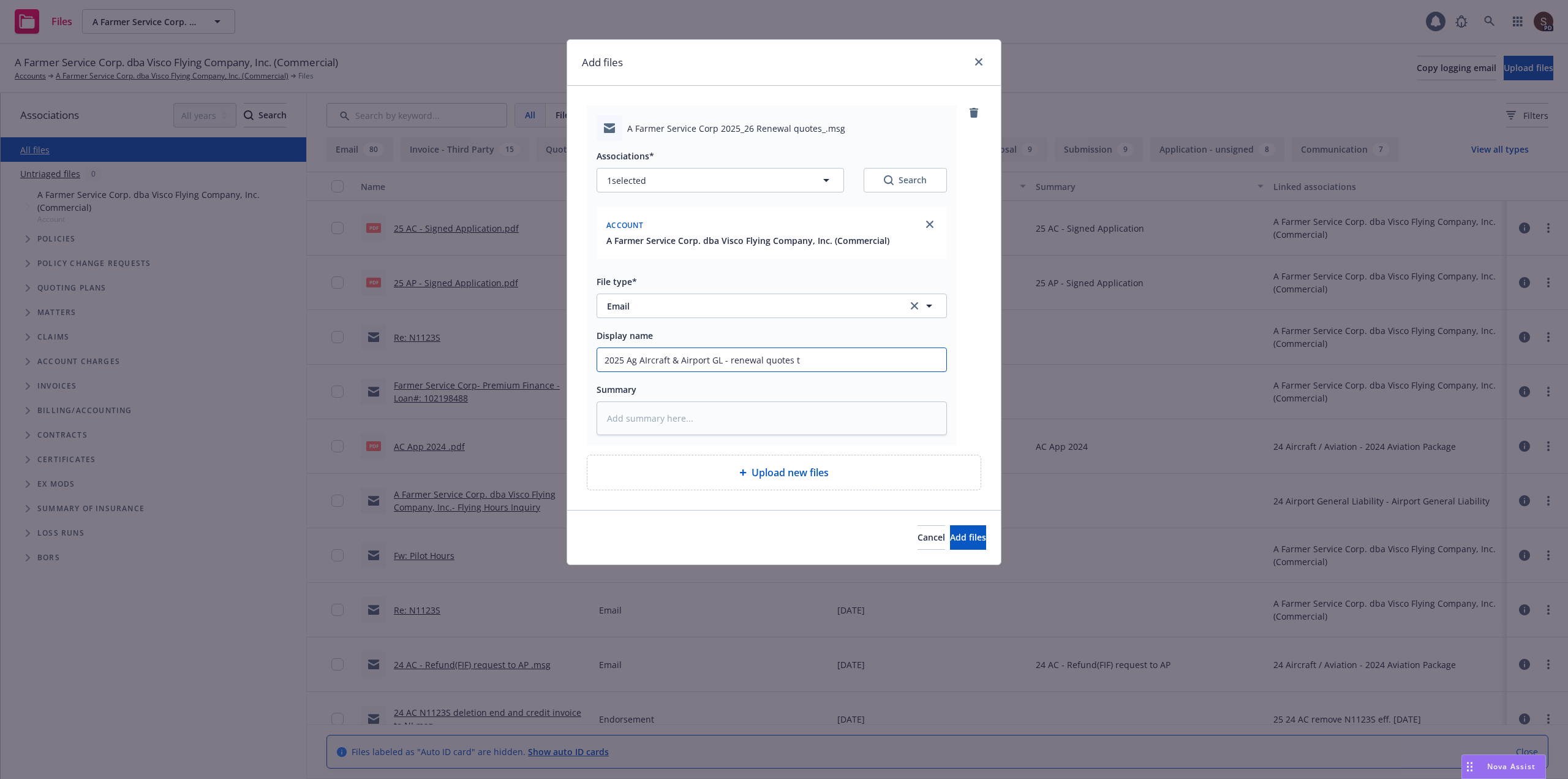
type textarea "x"
type input "2025 Ag AIrcraft & Airport GL - renewal quotes to"
type textarea "x"
type input "2025 Ag AIrcraft & Airport GL - renewal quotes to"
type textarea "x"
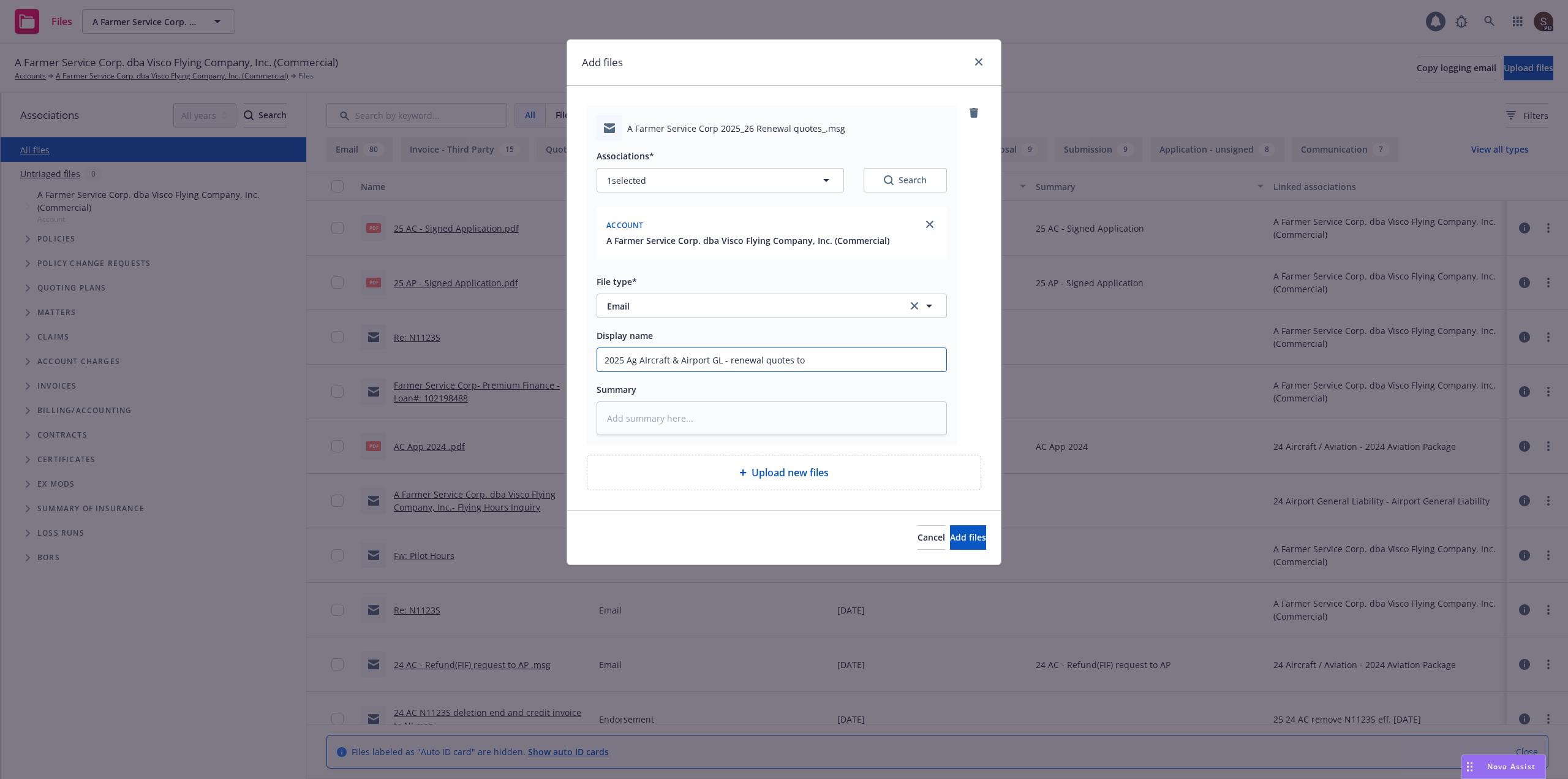
type input "2025 Ag AIrcraft & Airport GL - renewal quotes to i"
type textarea "x"
type input "2025 Ag AIrcraft & Airport GL - renewal quotes to in"
type textarea "x"
type input "2025 Ag AIrcraft & Airport GL - renewal quotes to ins"
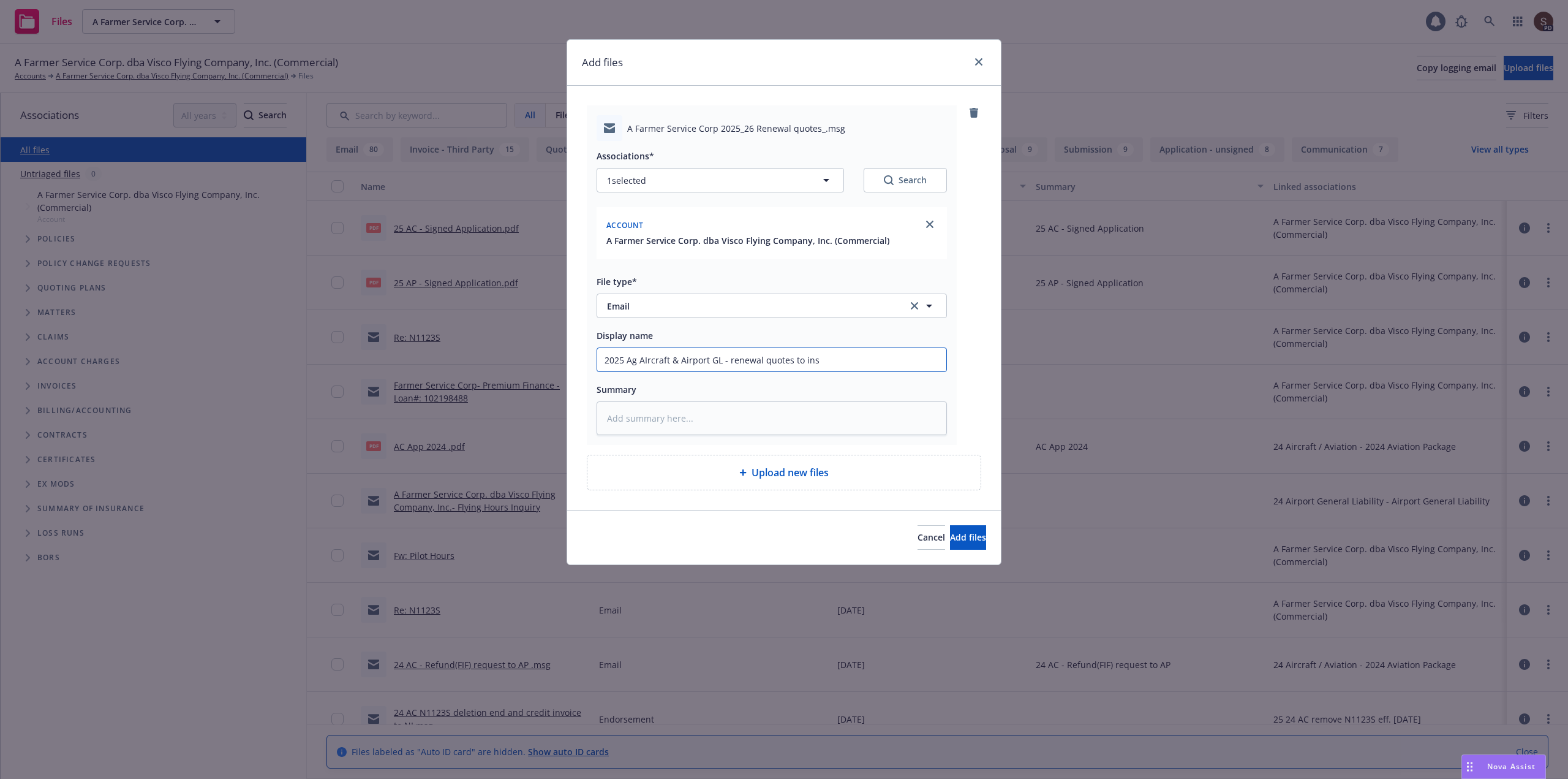
type textarea "x"
type input "2025 Ag AIrcraft & Airport GL - renewal quotes to insu"
type textarea "x"
type input "2025 Ag AIrcraft & Airport GL - renewal quotes to insure"
type textarea "x"
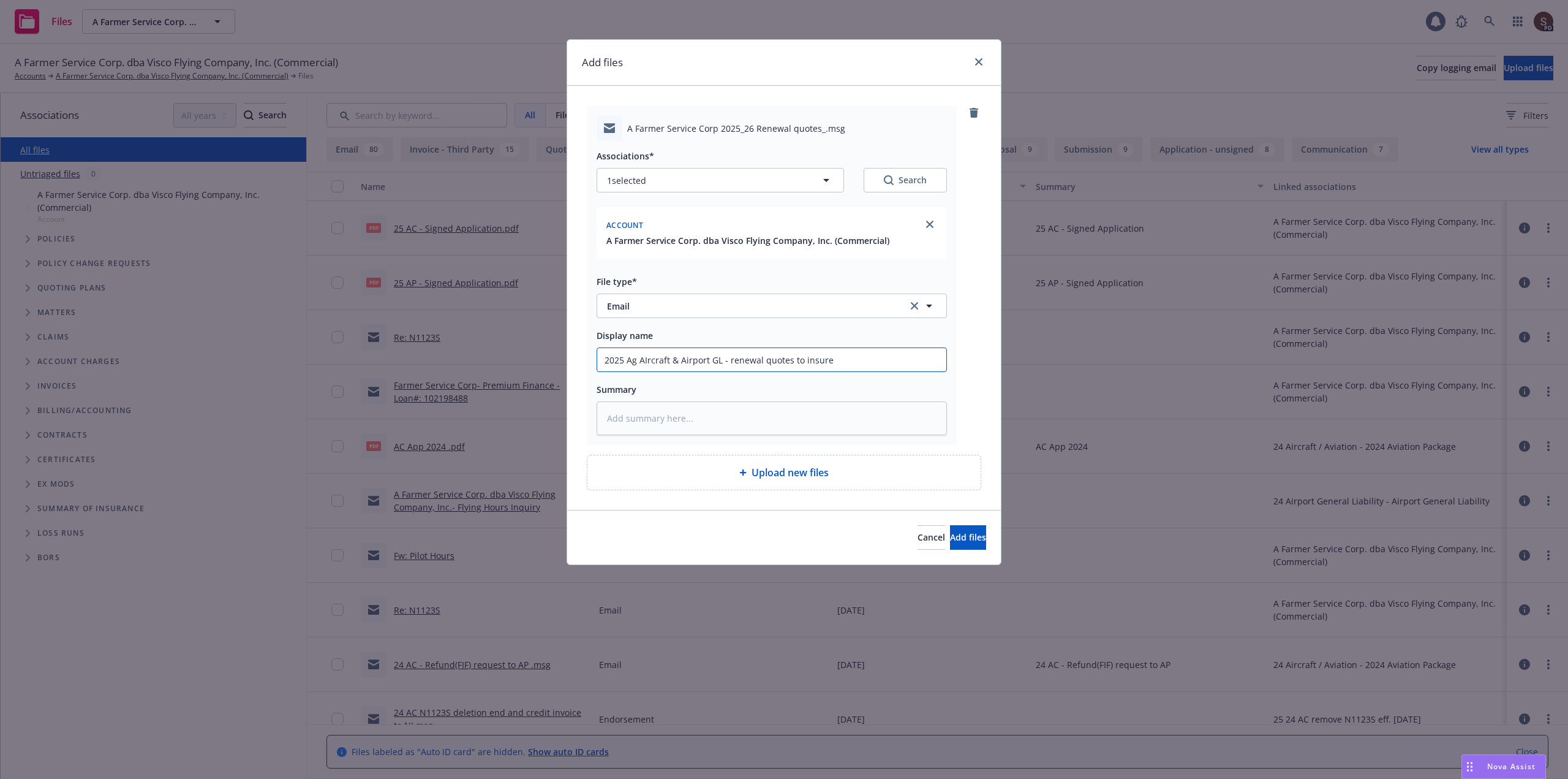
type input "2025 Ag AIrcraft & Airport GL - renewal quotes to insured"
click at [649, 357] on input "2025 Ag AIrcraft & Airport GL - renewal quotes to insured" at bounding box center [772, 359] width 350 height 23
drag, startPoint x: 644, startPoint y: 358, endPoint x: 644, endPoint y: 364, distance: 6.0
click at [644, 362] on input "2025 Ag AIrcraft & Airport GL - renewal quotes to insured" at bounding box center [772, 359] width 350 height 23
type textarea "x"
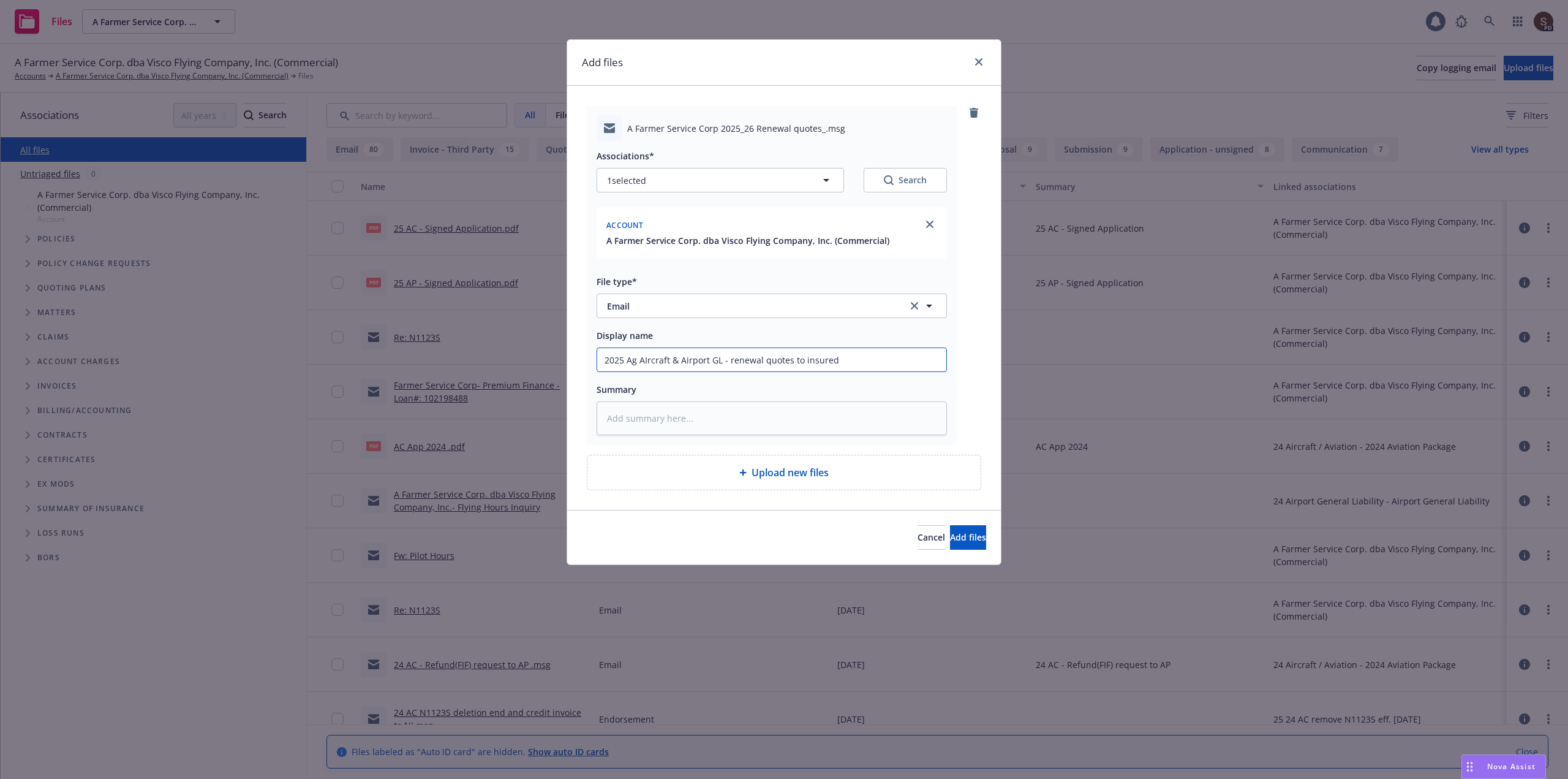
type input "2025 Ag Arcraft & Airport GL - renewal quotes to insured"
type textarea "x"
drag, startPoint x: 729, startPoint y: 359, endPoint x: 859, endPoint y: 358, distance: 130.0
click at [859, 358] on input "2025 Ag Aircraft & Airport GL - renewal quotes to insured" at bounding box center [772, 359] width 350 height 23
type input "2025 Ag Aircraft & Airport GL - renewal quotes to insured"
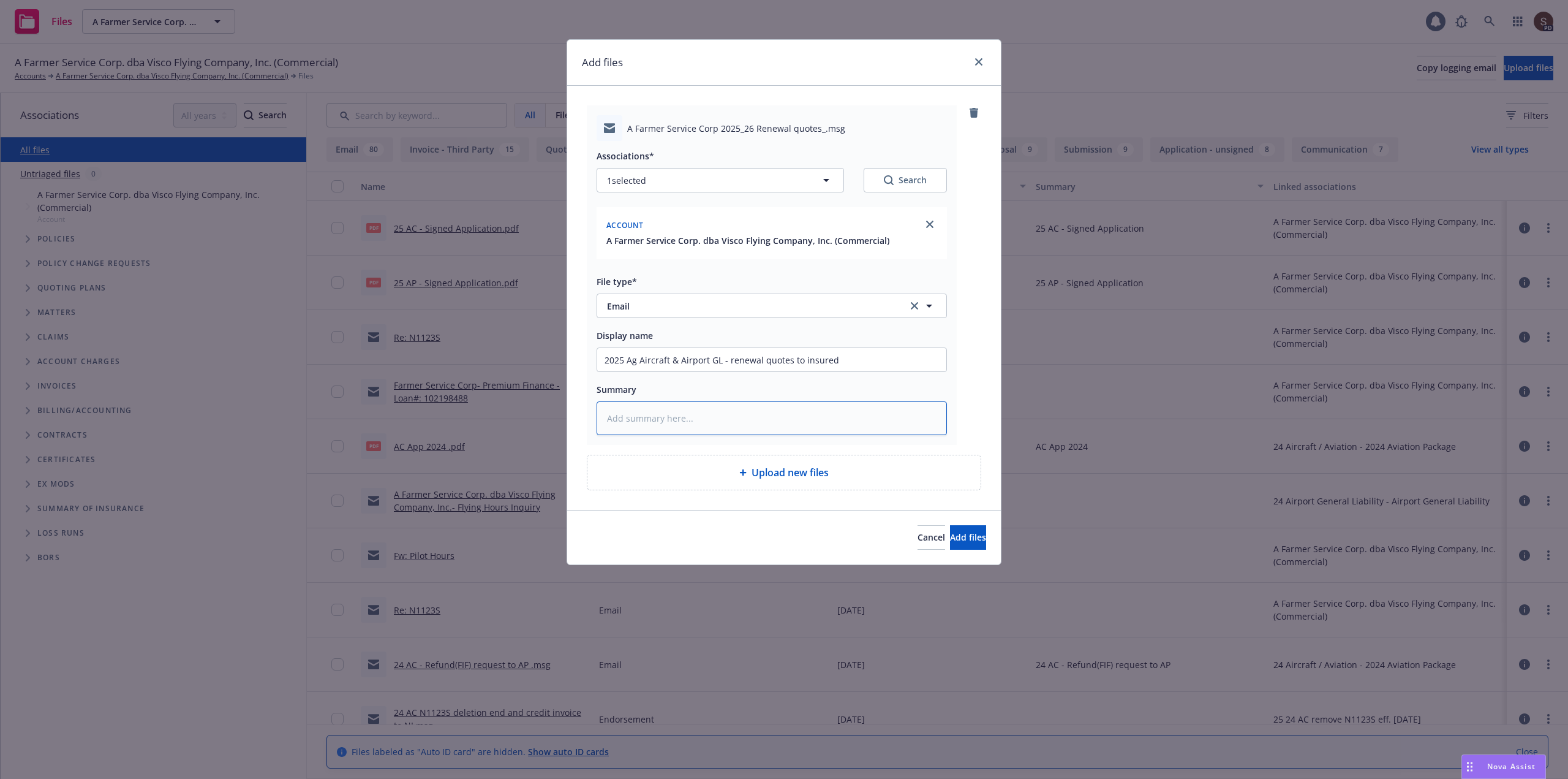
click at [722, 422] on textarea at bounding box center [772, 418] width 350 height 34
type textarea "x"
type textarea "2"
type textarea "x"
type textarea "25"
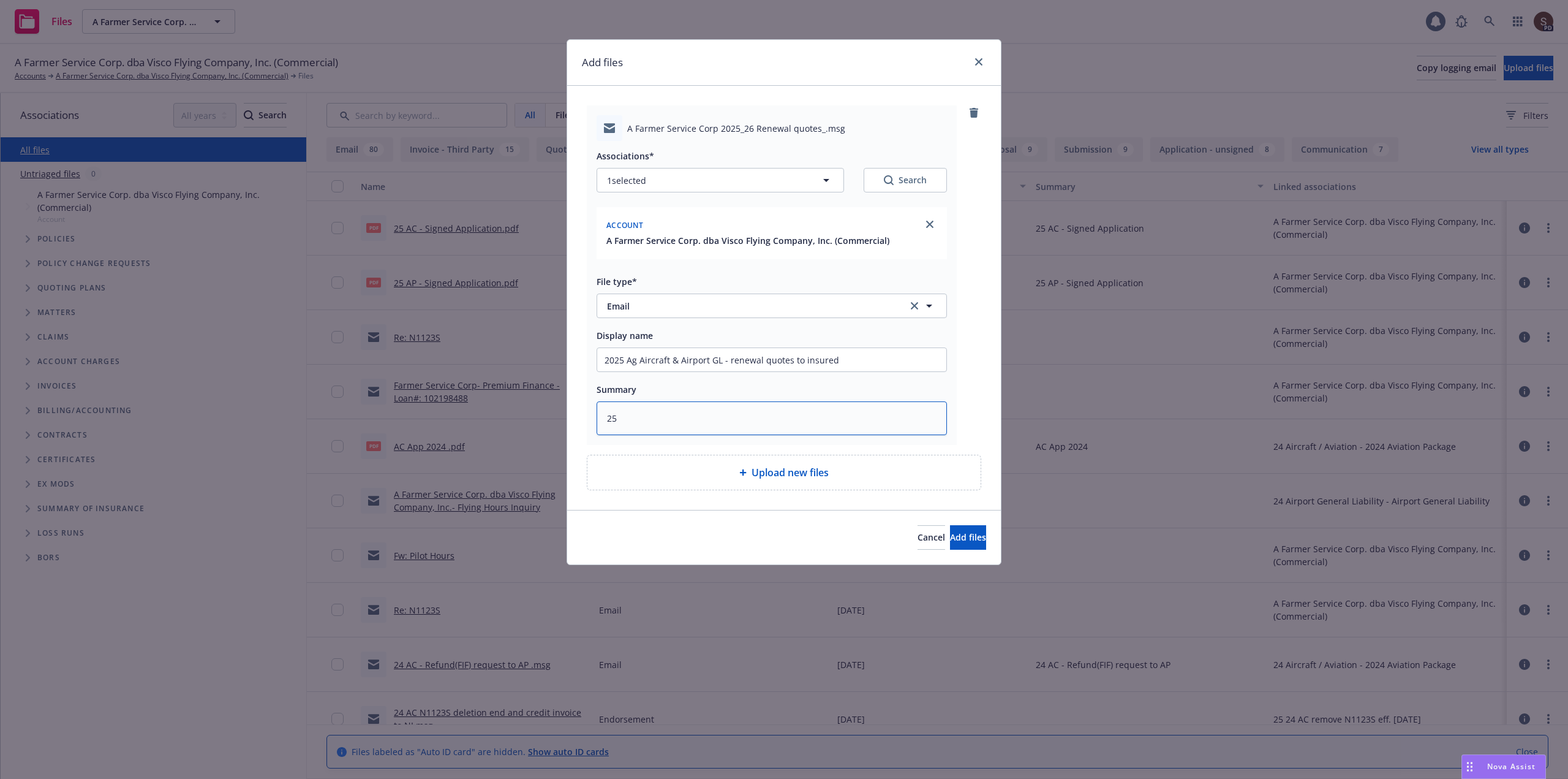
type textarea "x"
type textarea "25"
type textarea "x"
type textarea "25 A"
type textarea "x"
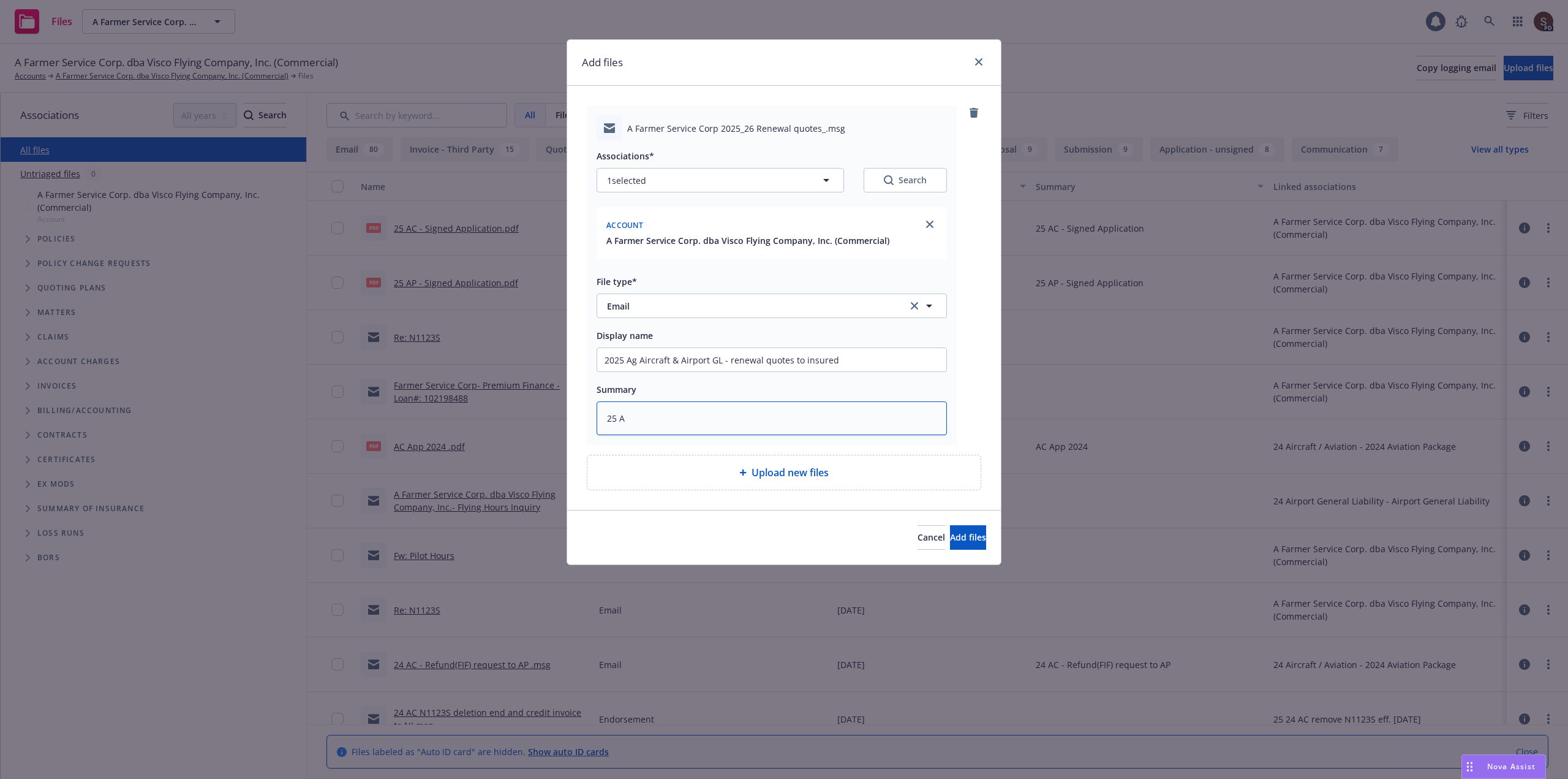
type textarea "25 Ag"
type textarea "x"
type textarea "25 Ag"
type textarea "x"
type textarea "25 Ag A"
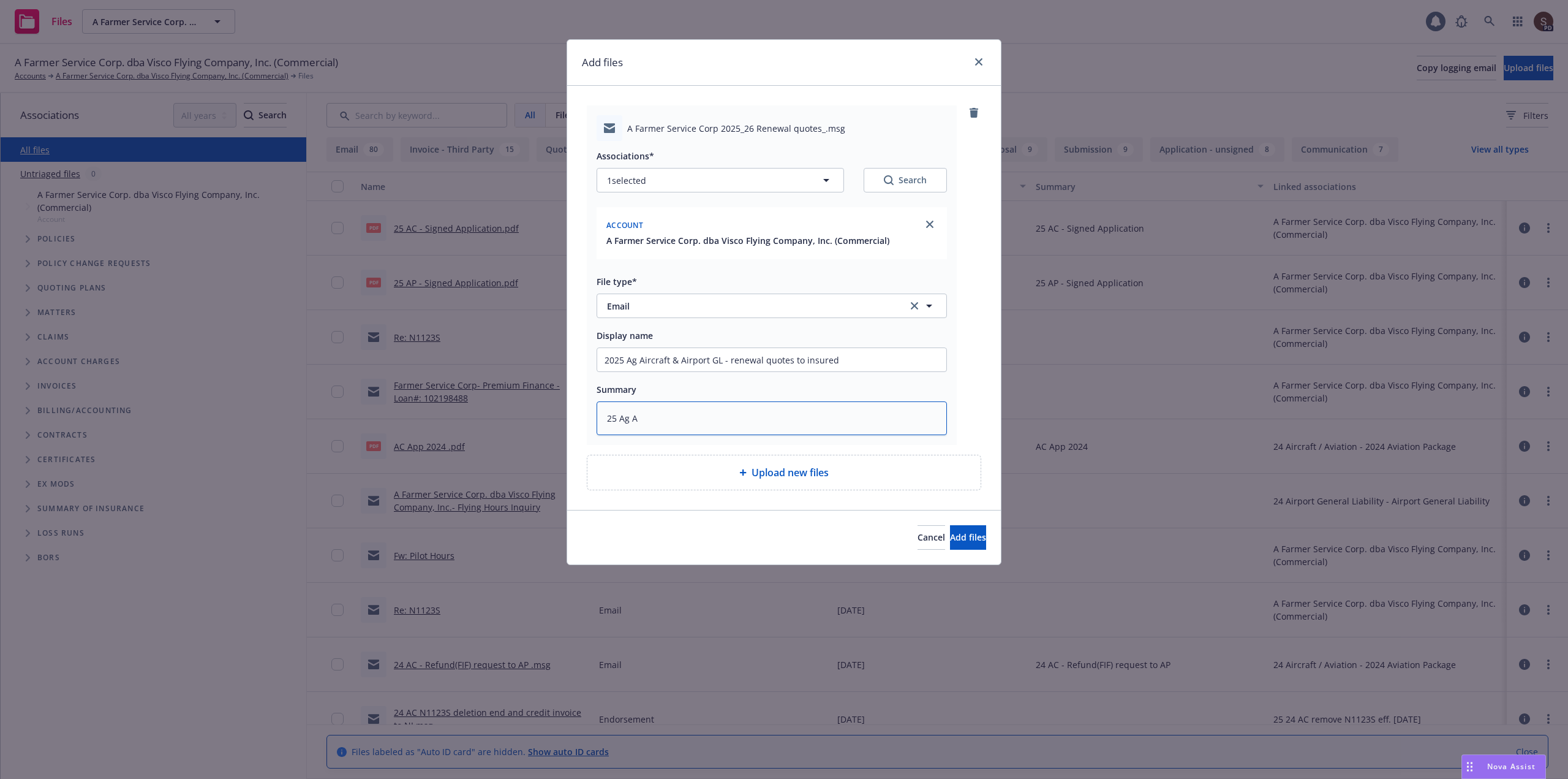
type textarea "x"
type textarea "25 Ag AP"
type textarea "x"
type textarea "25 Ag AP"
paste textarea "renewal quotes to insured"
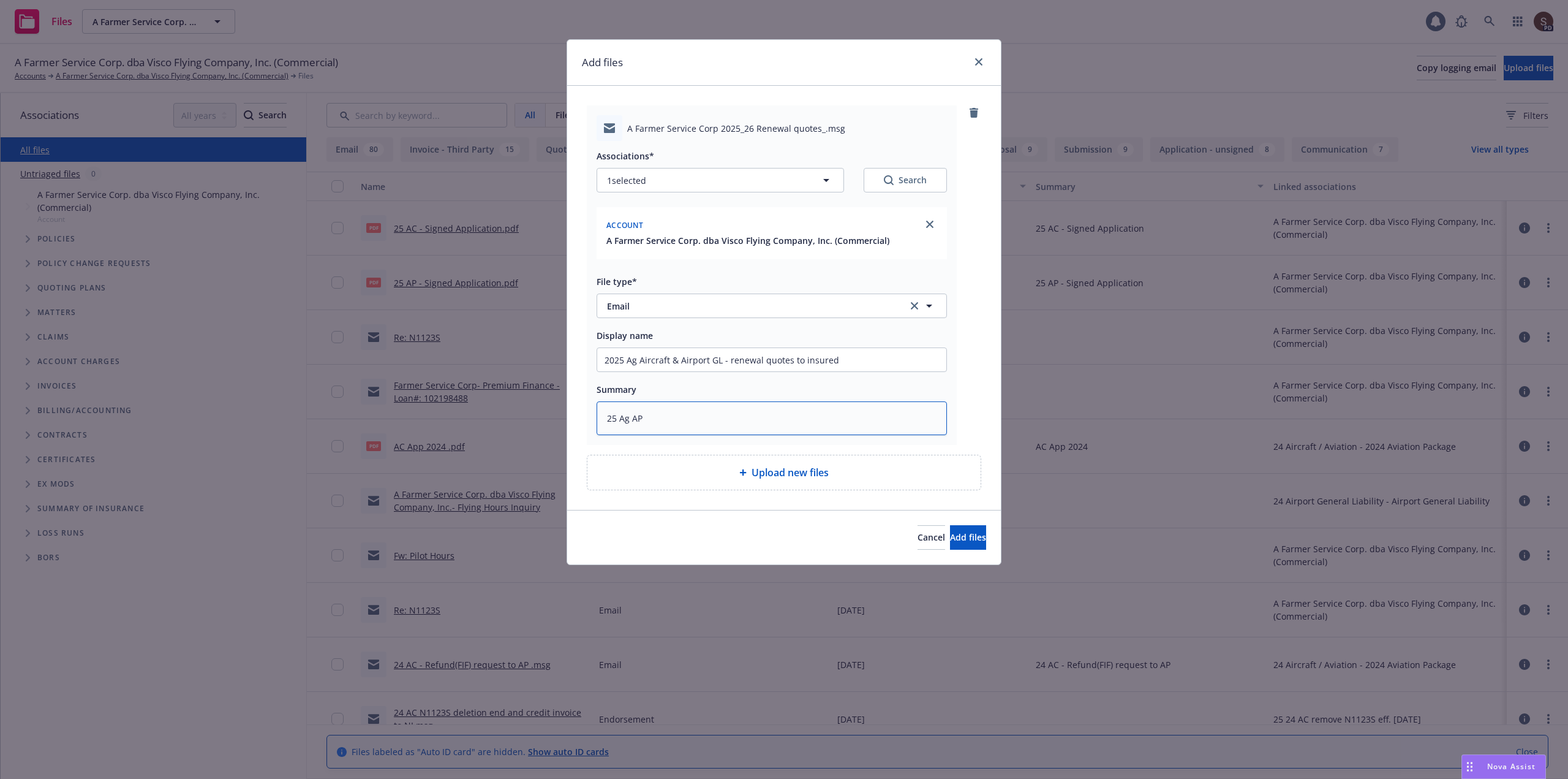
type textarea "x"
type textarea "25 Ag AP renewal quotes to insured"
click at [974, 539] on button "Add files" at bounding box center [968, 537] width 36 height 24
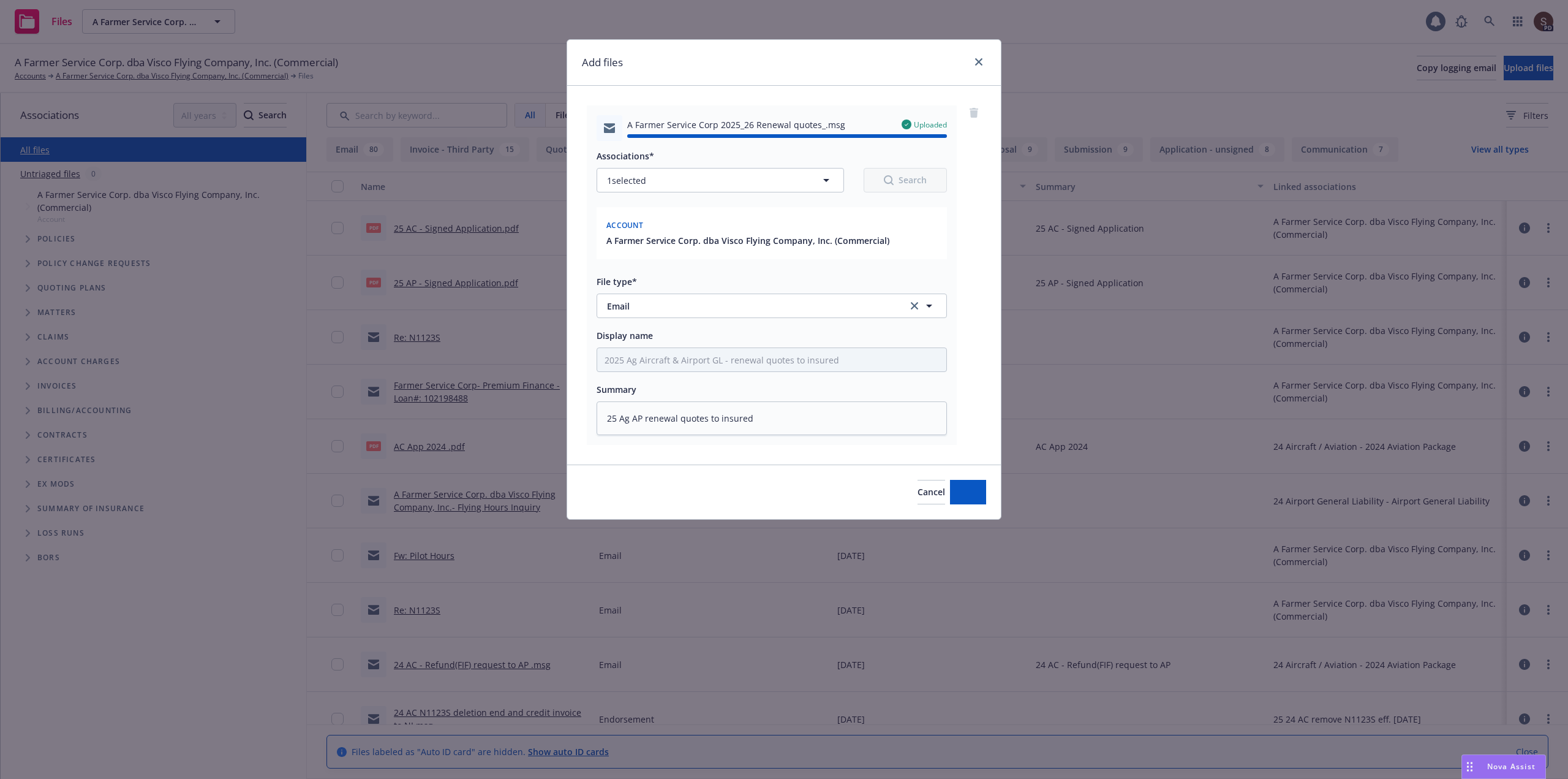
type textarea "x"
